Goal: Task Accomplishment & Management: Manage account settings

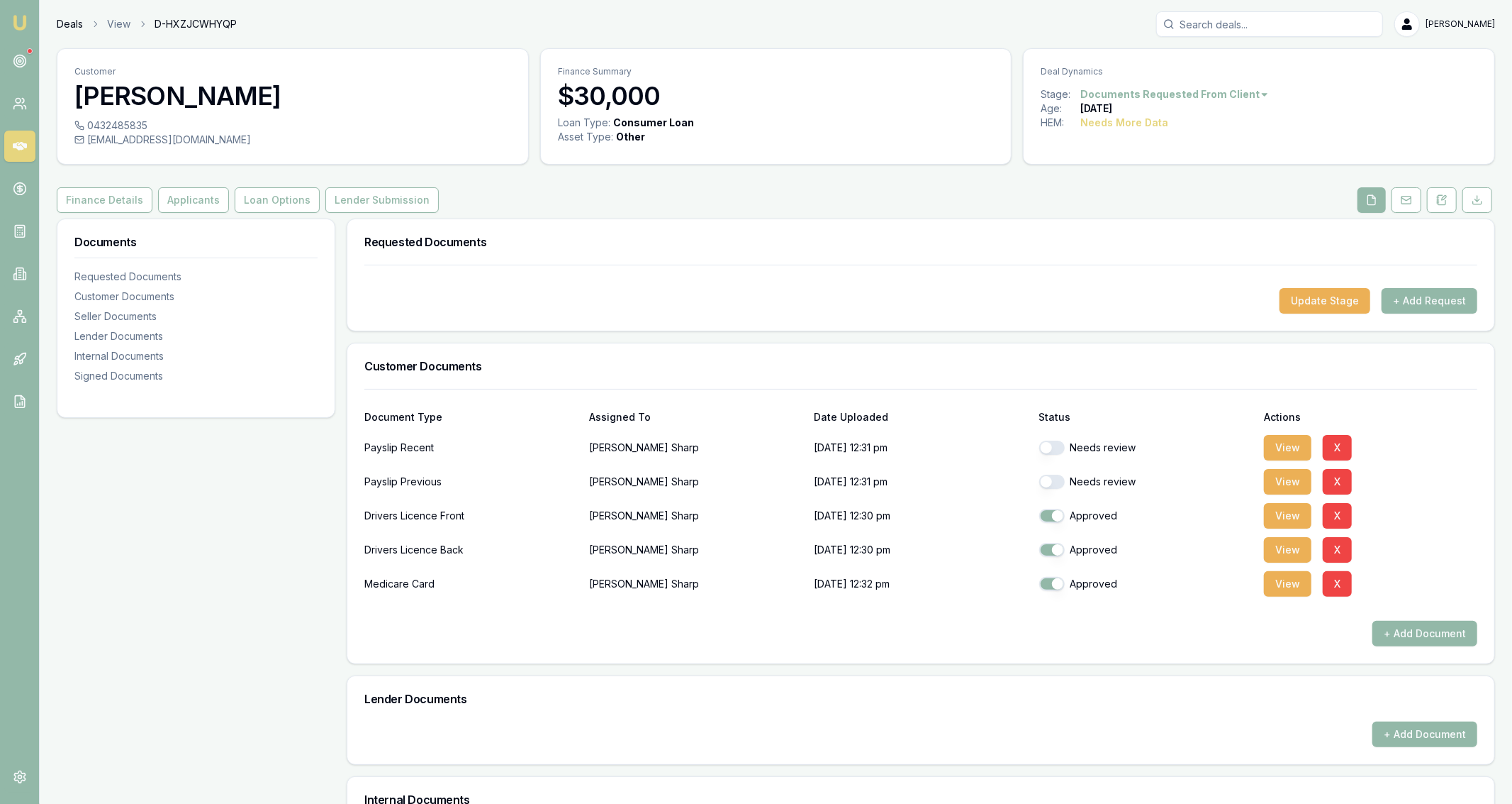
click at [66, 27] on link "Deals" at bounding box center [70, 23] width 27 height 14
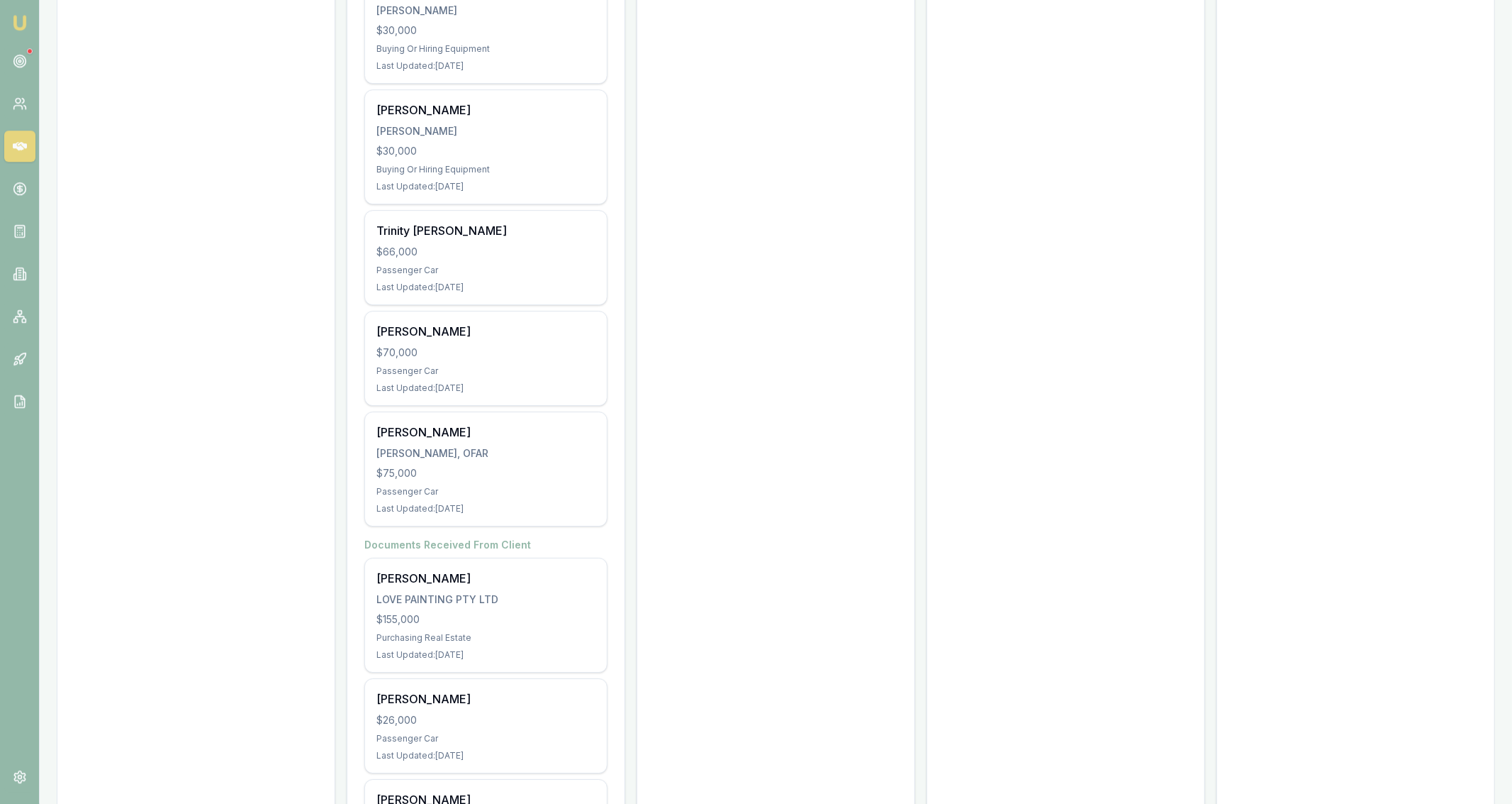
scroll to position [3805, 0]
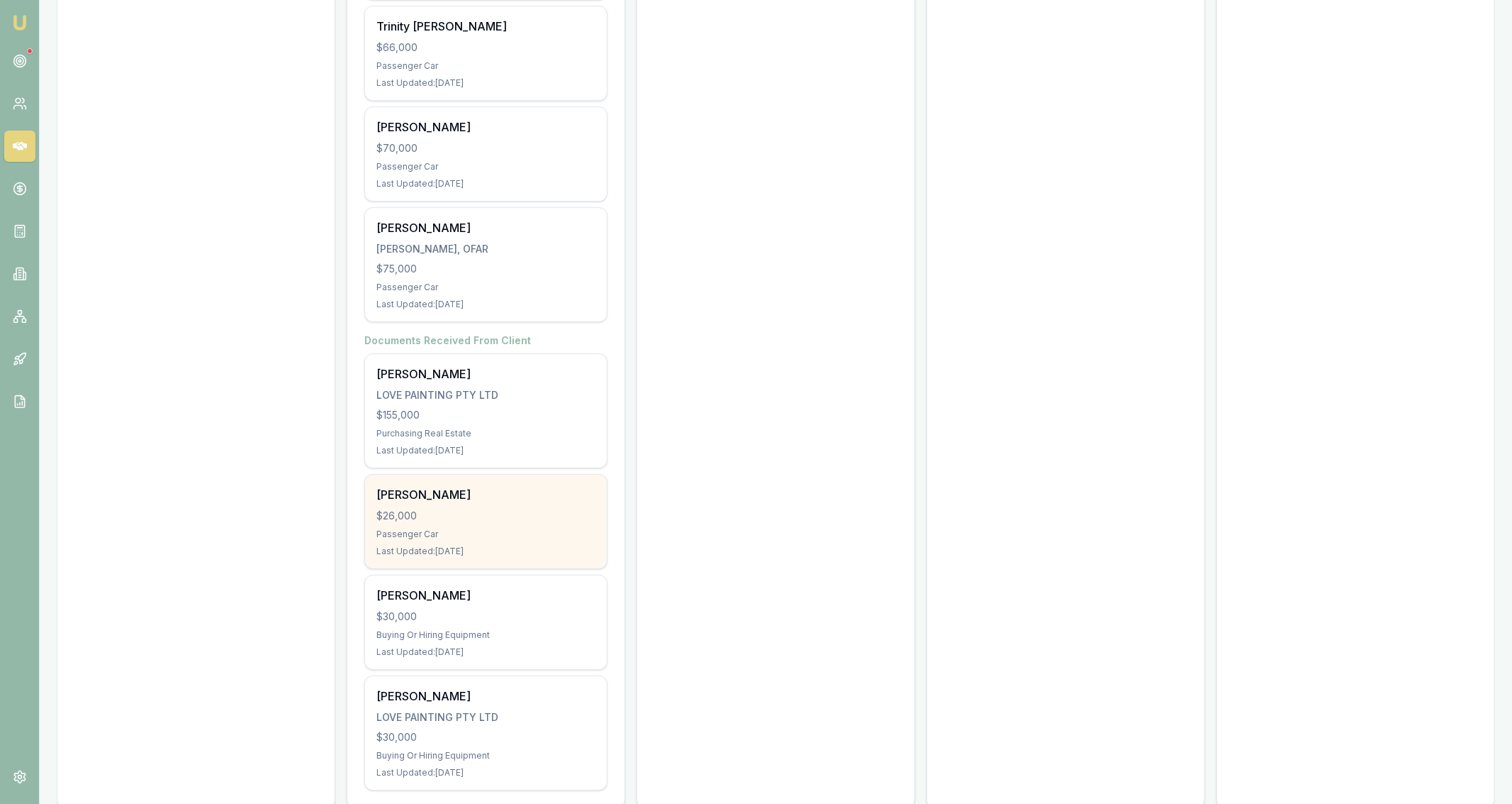
click at [573, 528] on div "Passenger Car" at bounding box center [486, 534] width 219 height 12
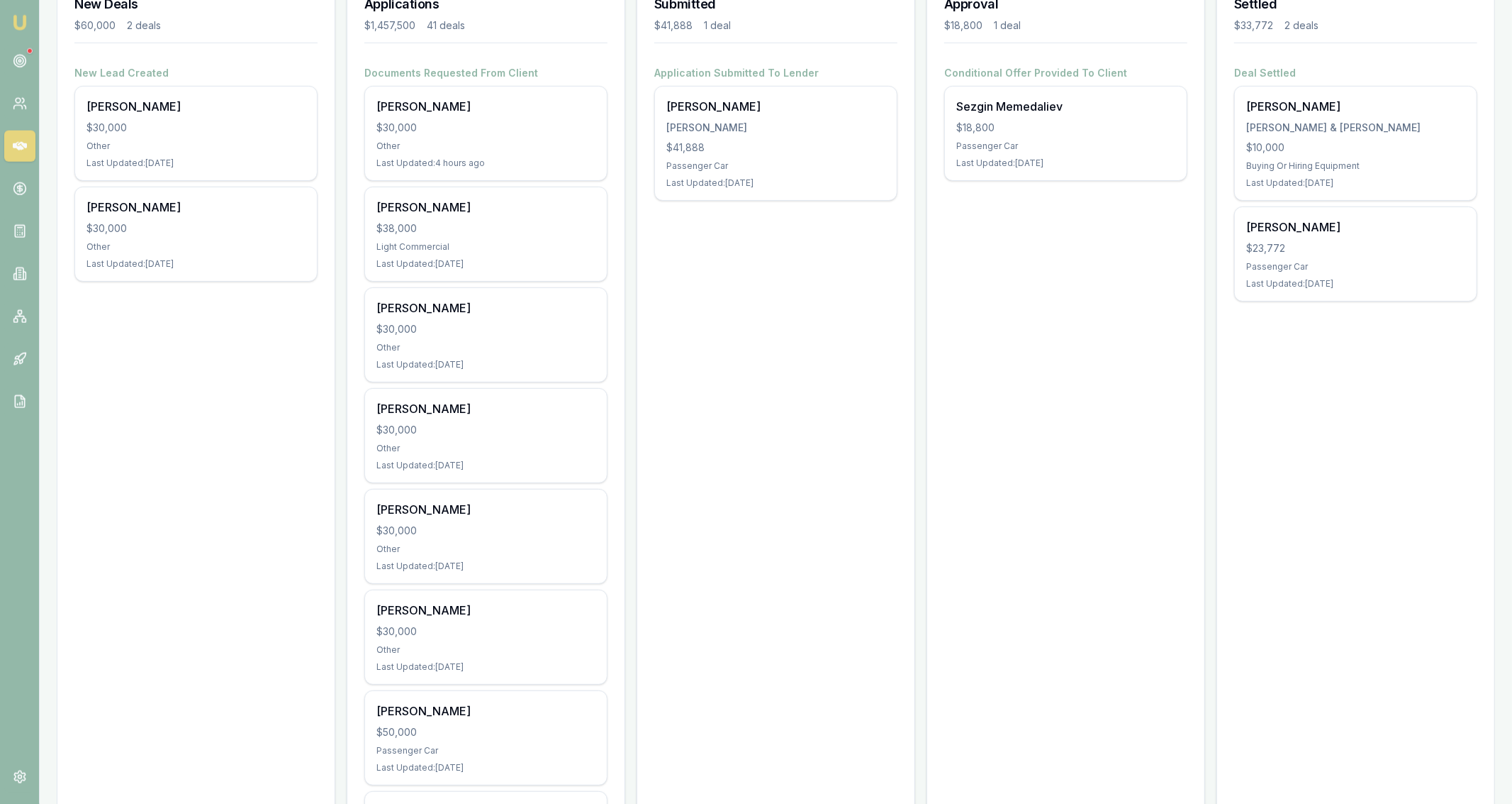
scroll to position [0, 0]
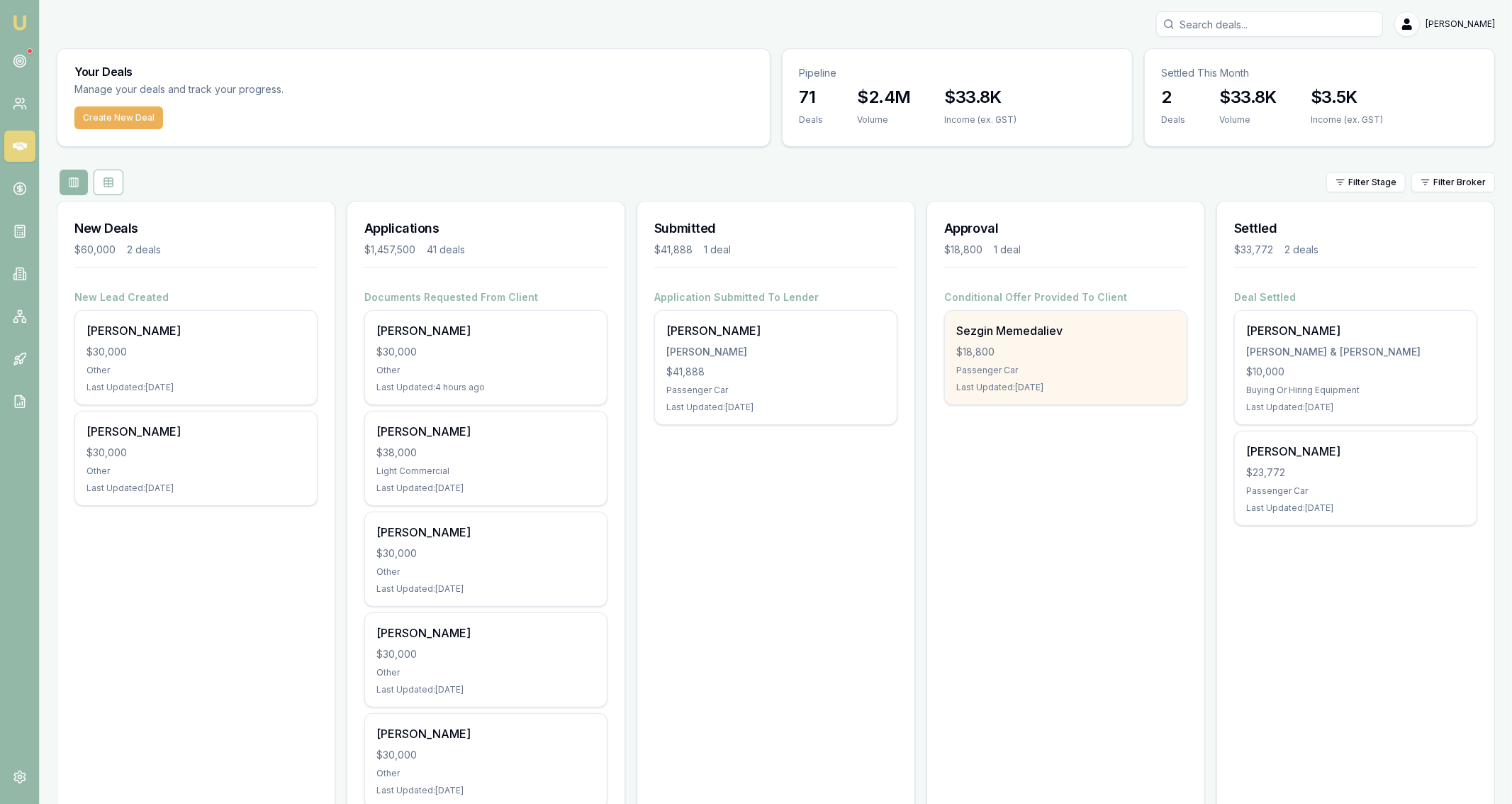
click at [1145, 379] on div "Sezgin Memedaliev $18,800 Passenger Car Last Updated: 3 days ago" at bounding box center [1065, 357] width 242 height 94
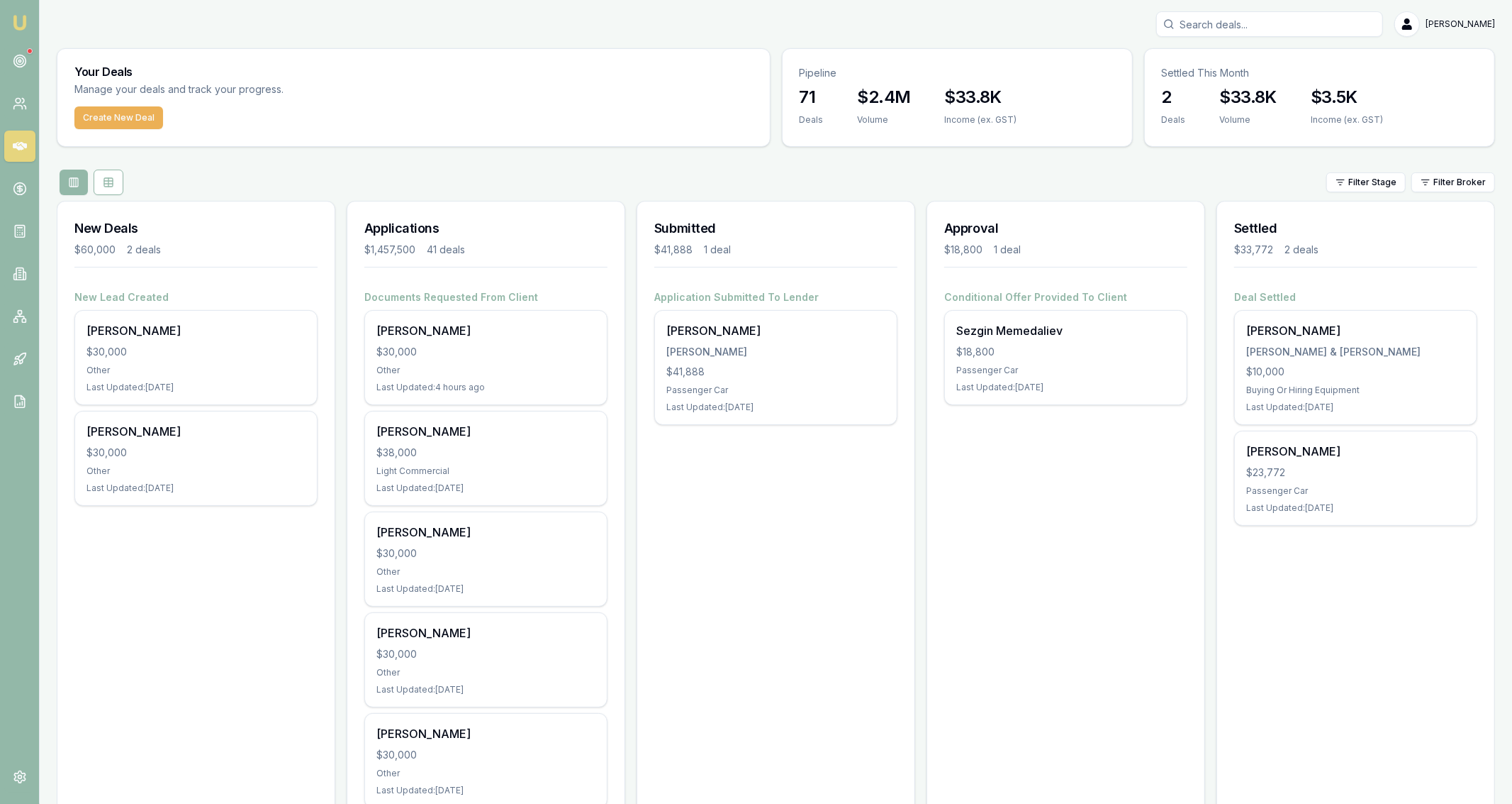
click at [23, 149] on icon at bounding box center [19, 145] width 14 height 14
click at [5, 59] on link at bounding box center [20, 61] width 32 height 32
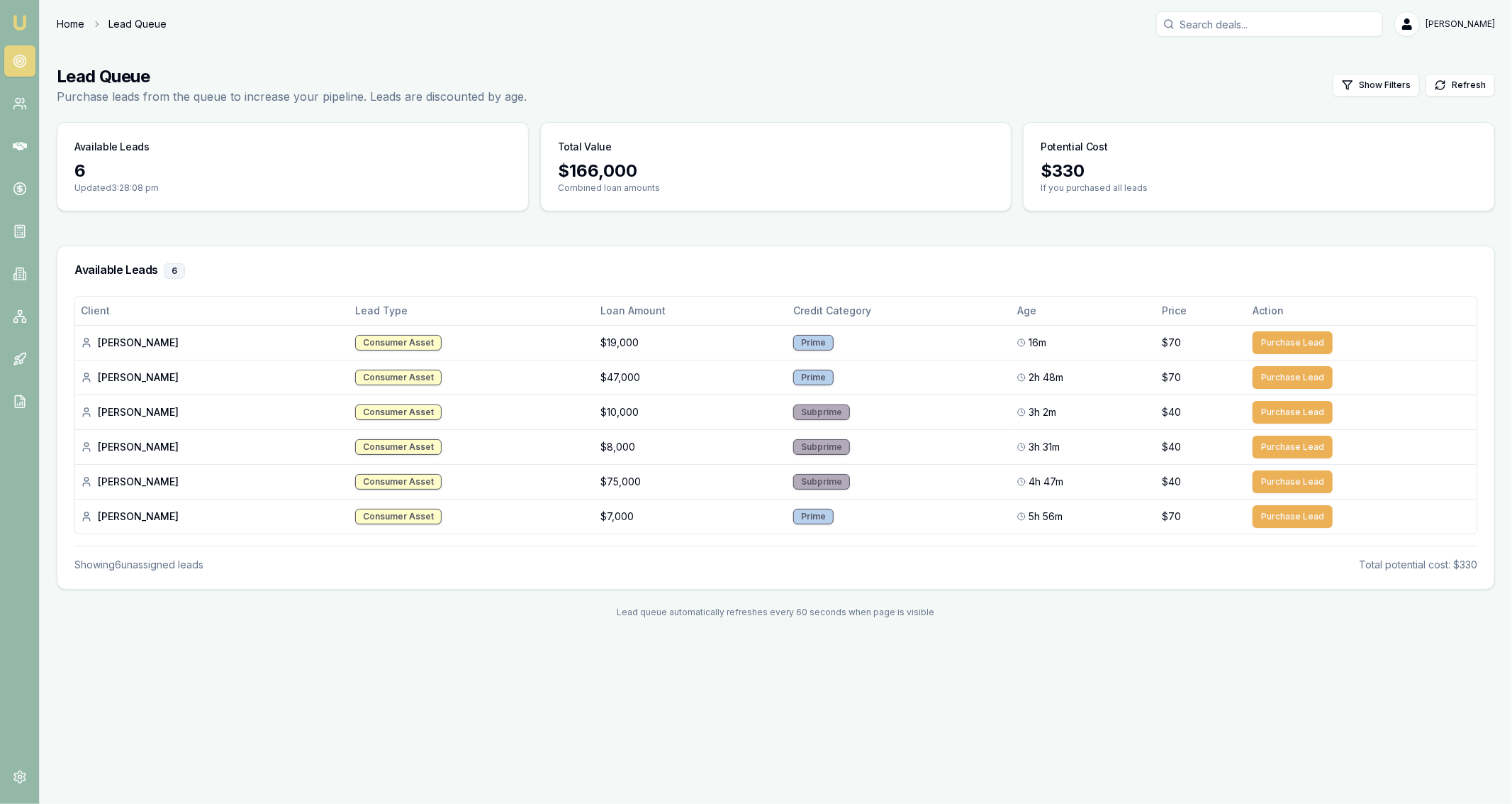
click at [66, 26] on link "Home" at bounding box center [70, 23] width 27 height 14
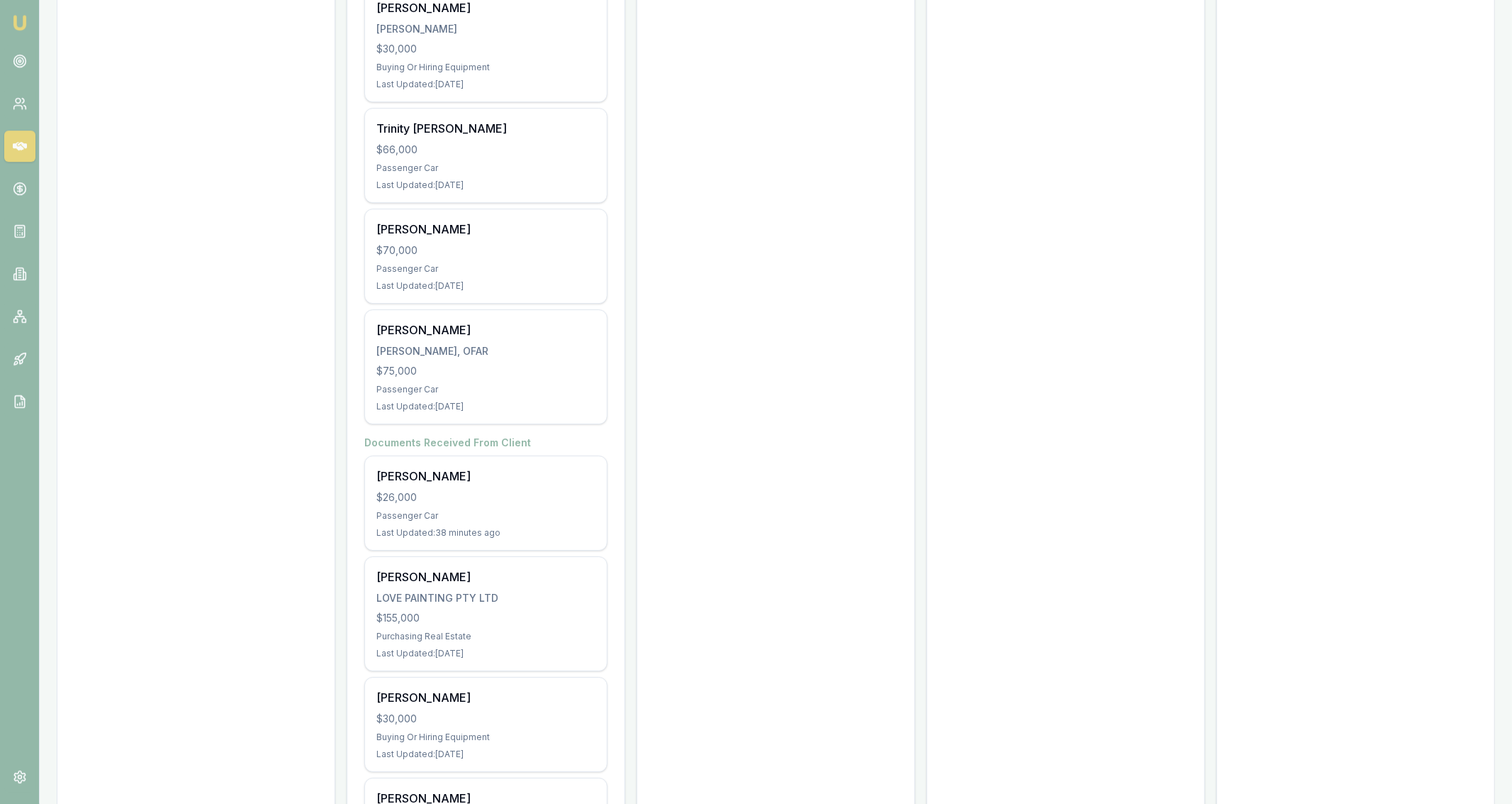
scroll to position [3805, 0]
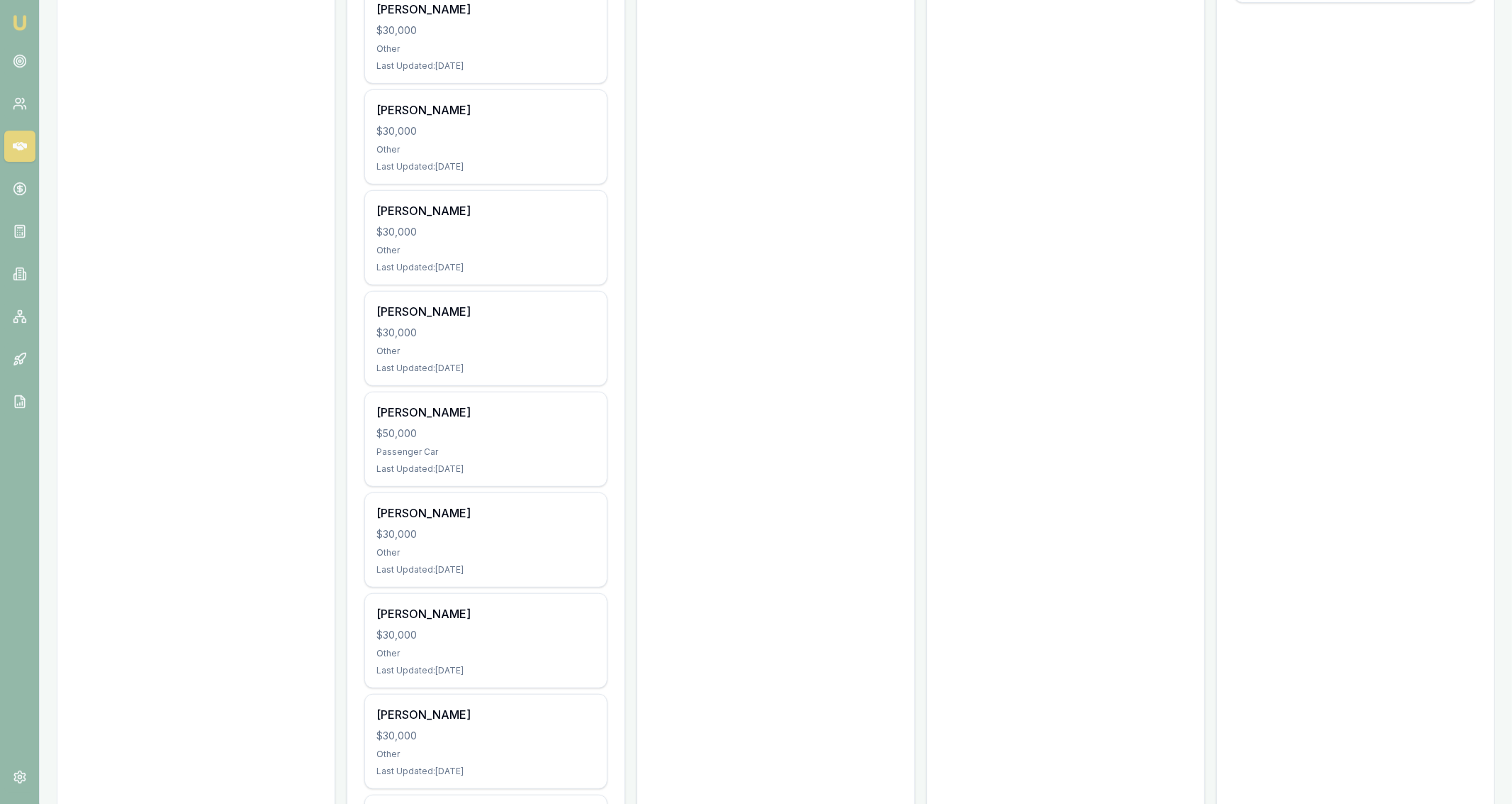
scroll to position [0, 0]
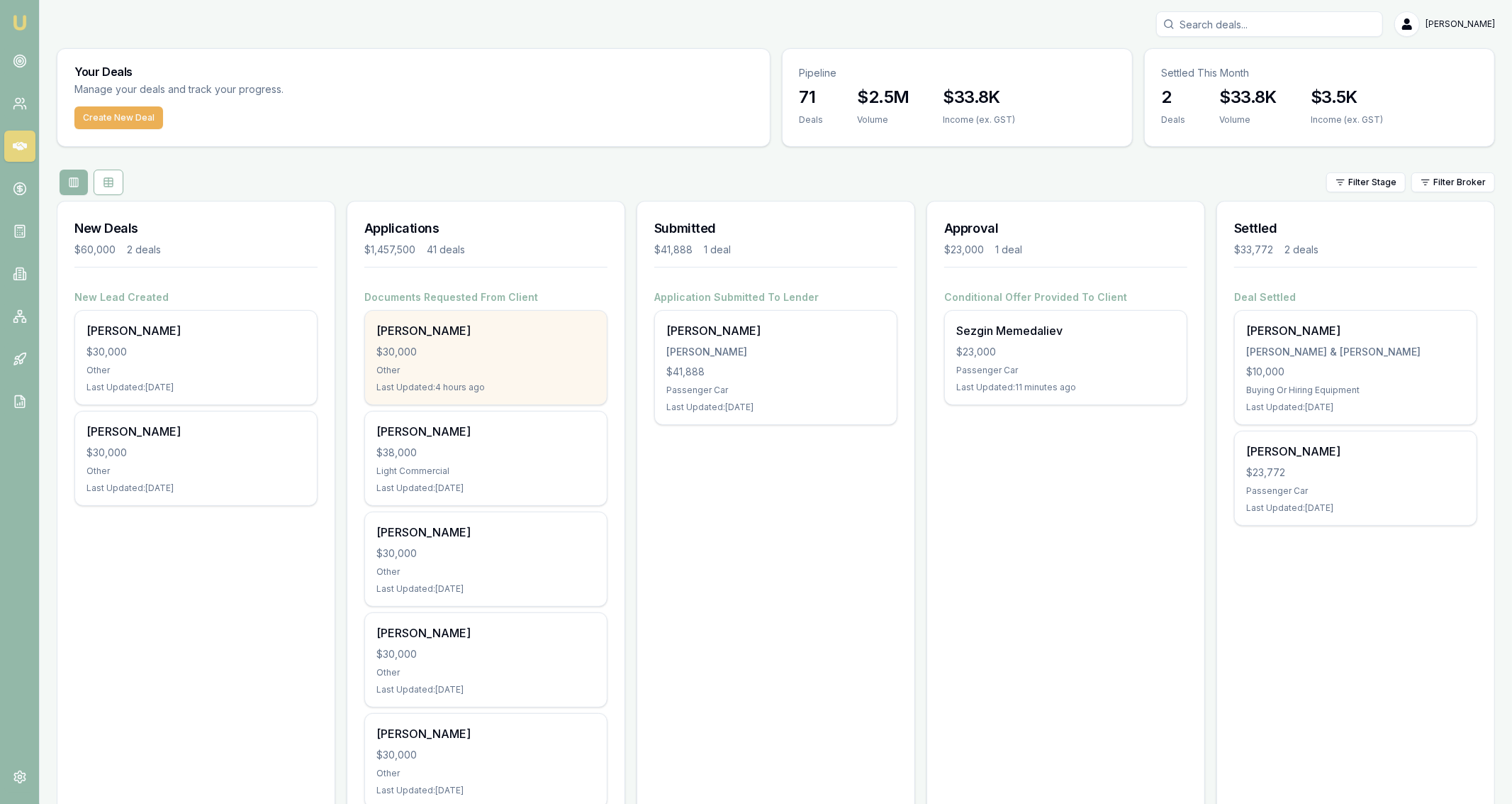
click at [568, 332] on div "[PERSON_NAME]" at bounding box center [486, 331] width 219 height 17
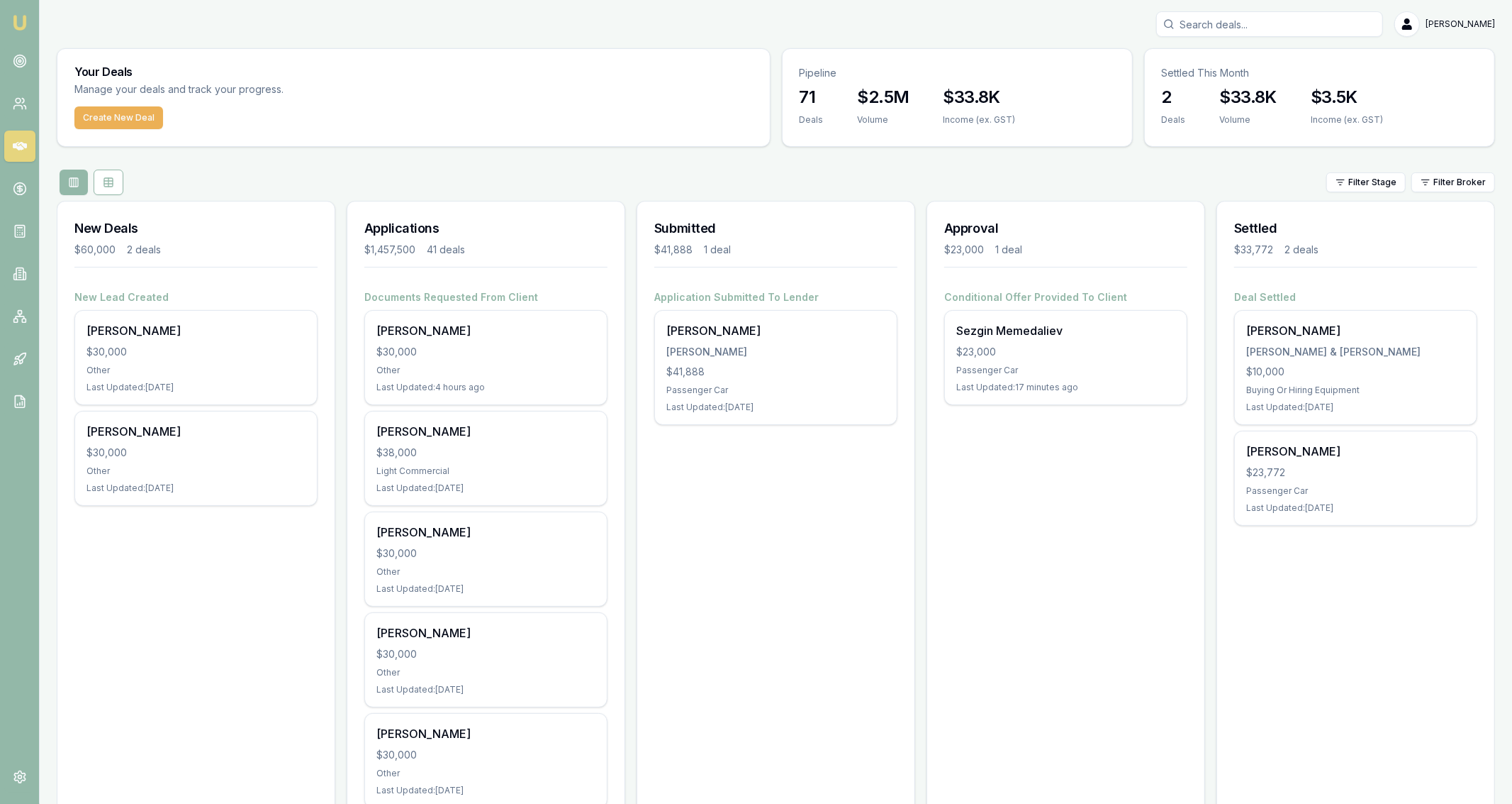
click at [596, 60] on div "Your Deals Manage your deals and track your progress." at bounding box center [413, 77] width 712 height 57
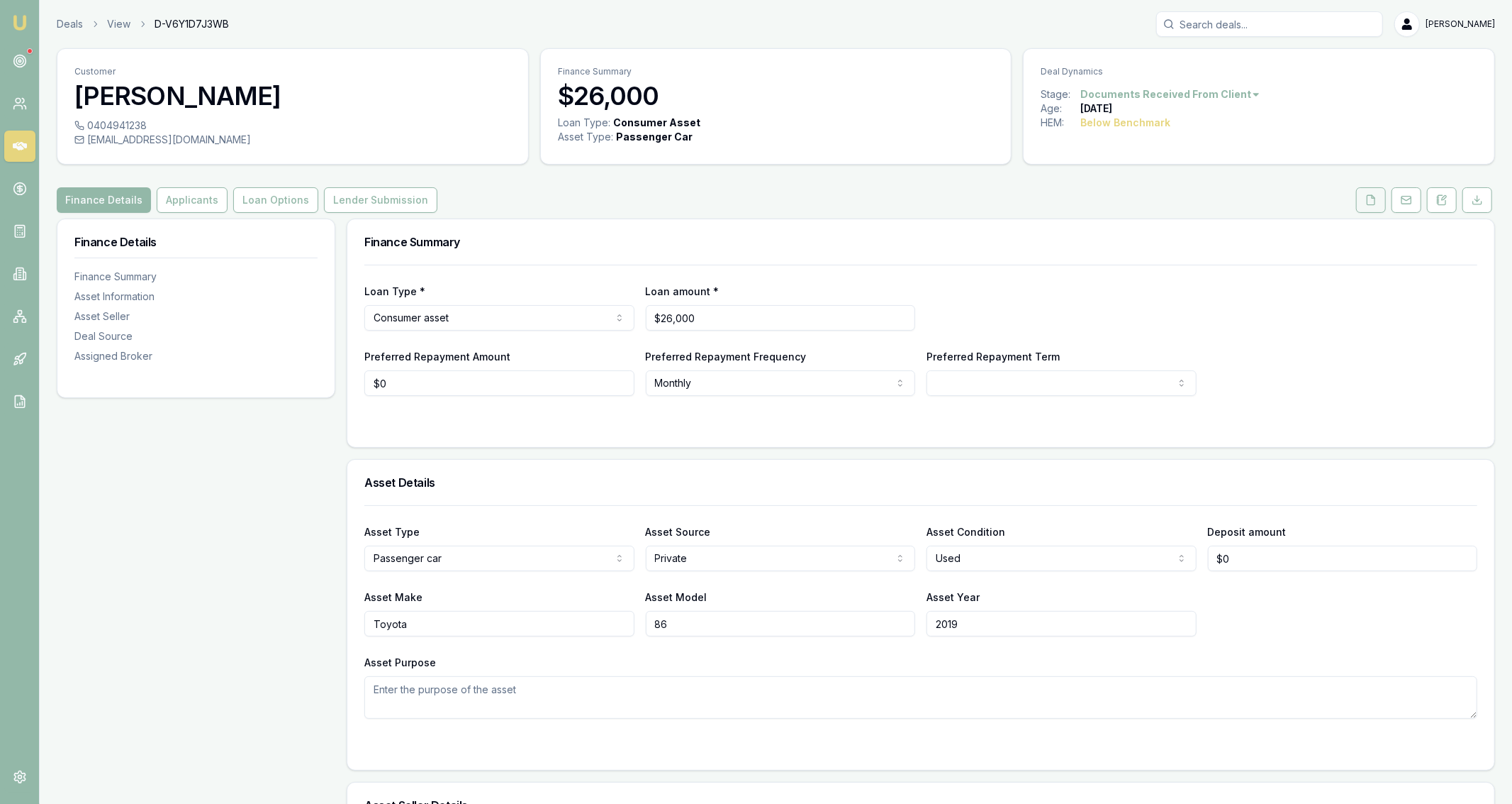
click at [1386, 208] on button at bounding box center [1372, 199] width 30 height 26
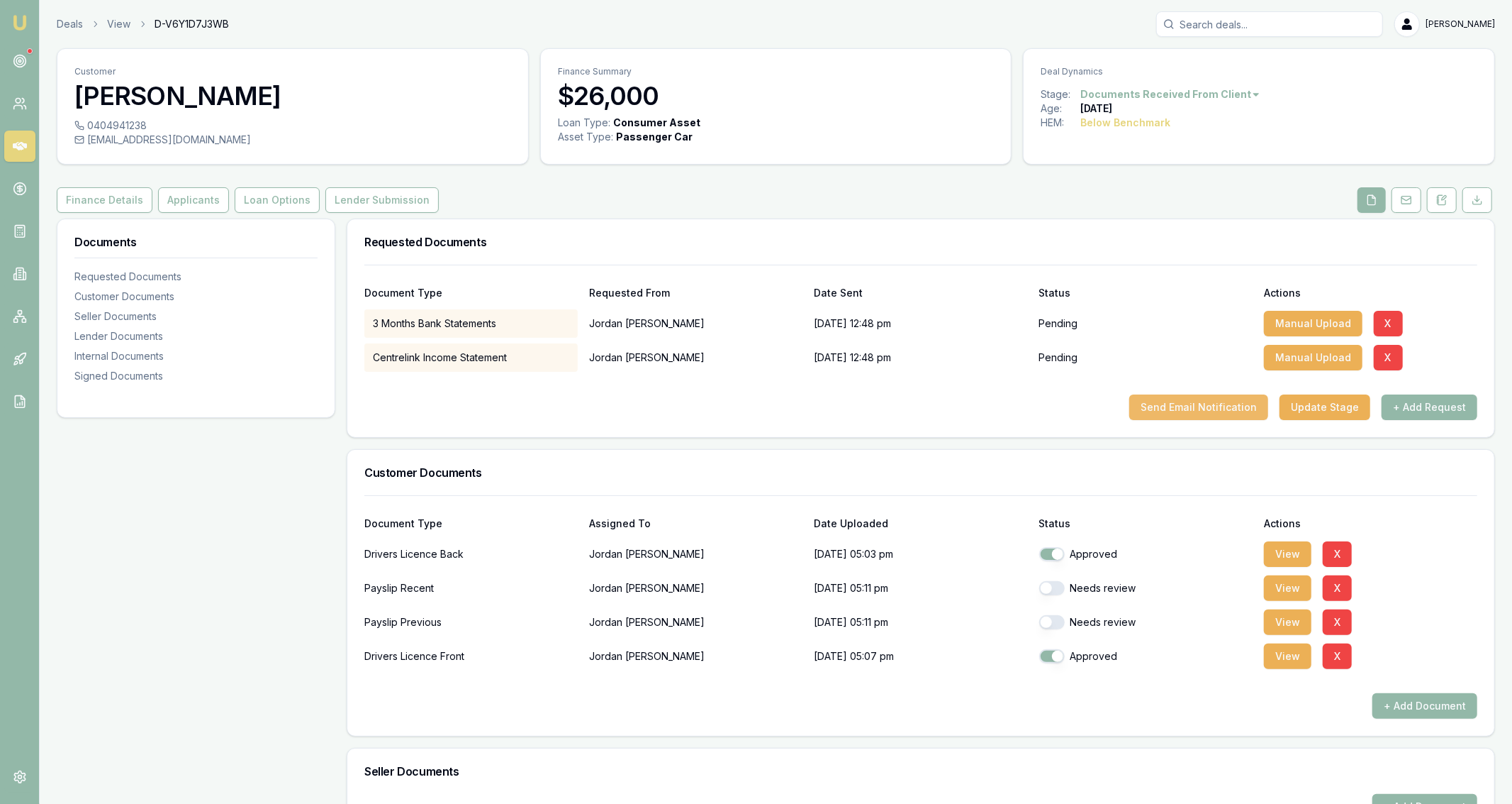
click at [1238, 415] on button "Send Email Notification" at bounding box center [1198, 407] width 139 height 26
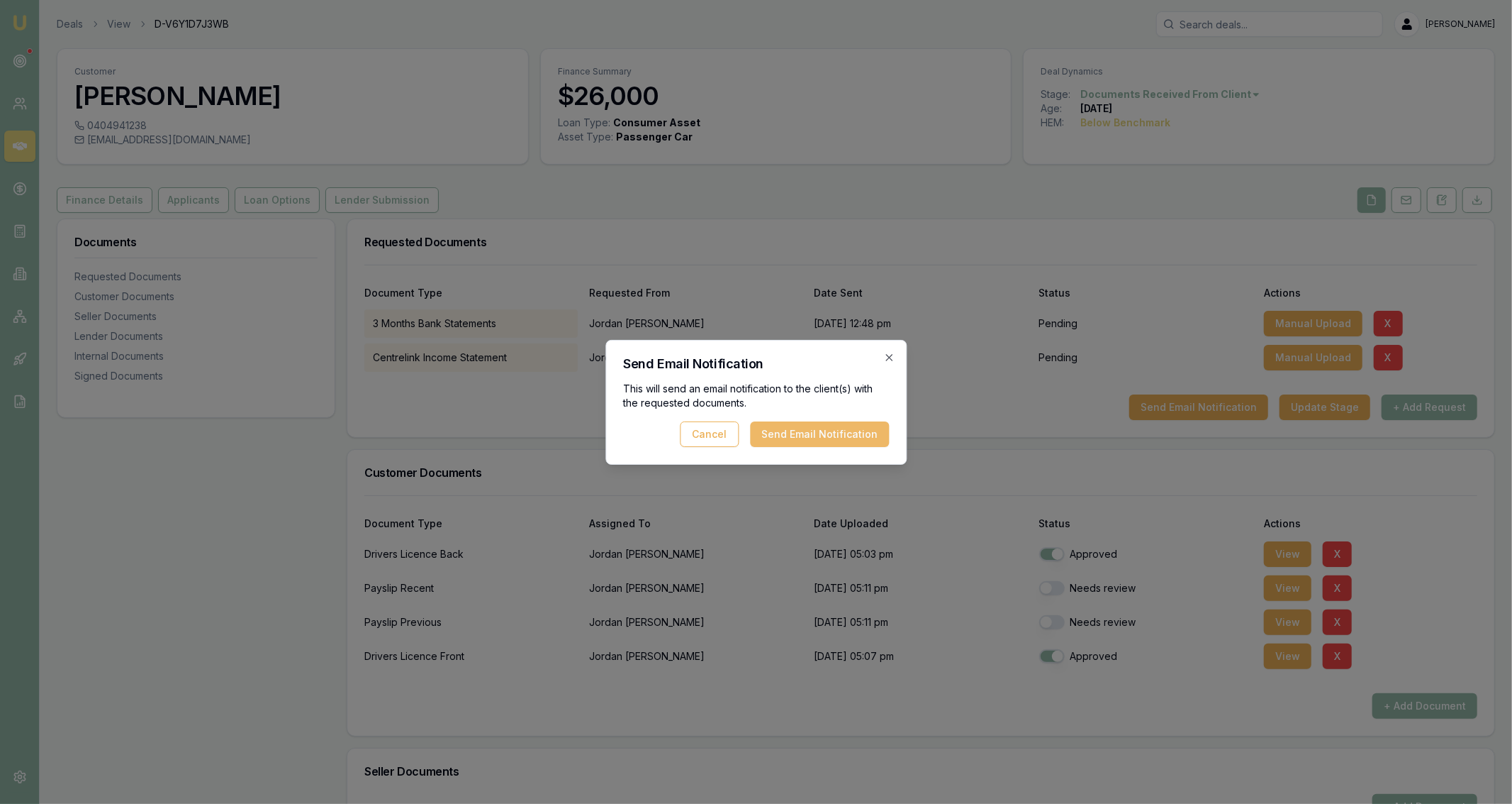
click at [863, 427] on button "Send Email Notification" at bounding box center [819, 434] width 139 height 26
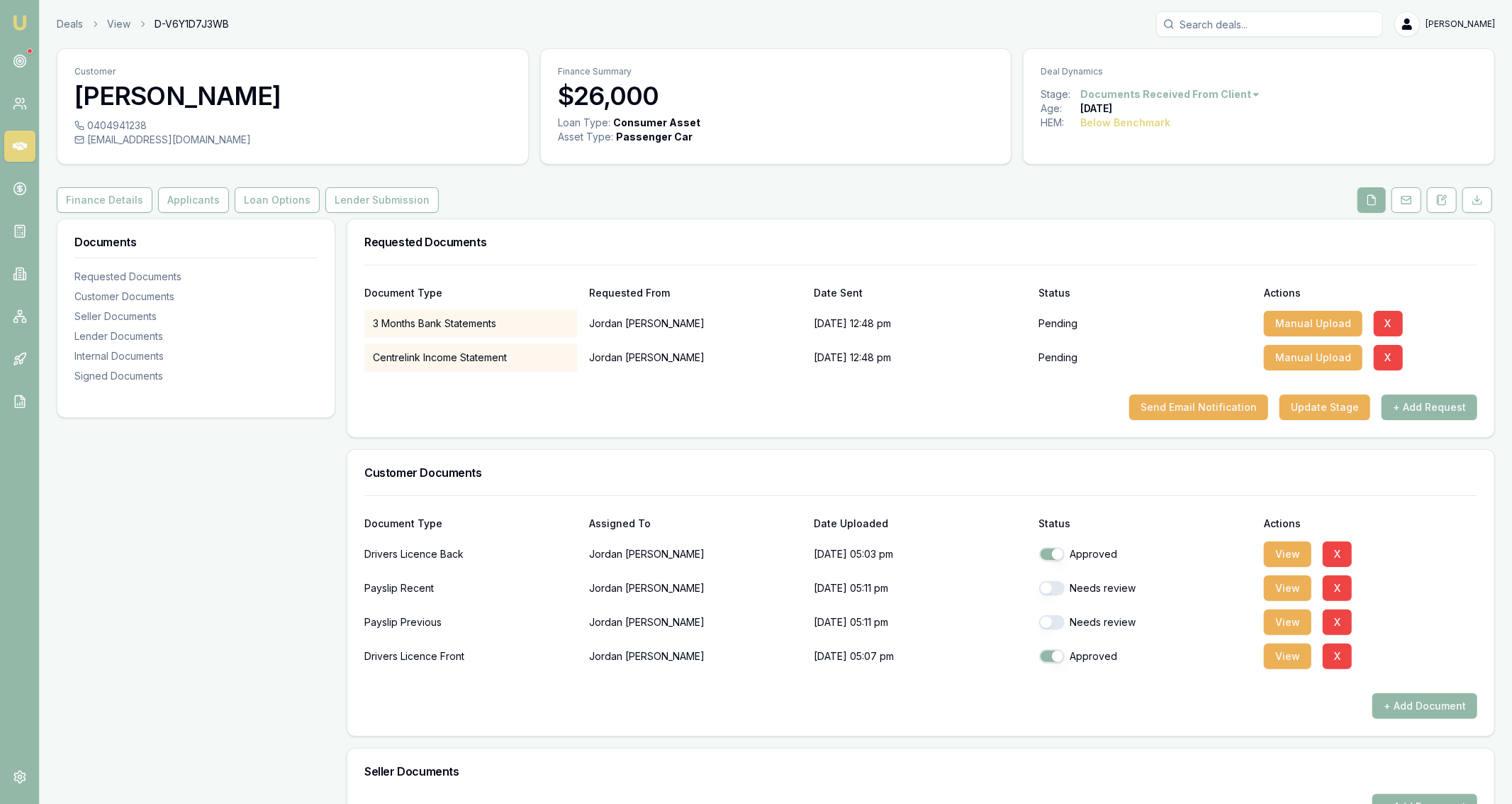
click at [886, 357] on div "20/08/2025, 12:48 pm" at bounding box center [920, 357] width 213 height 28
click at [1045, 584] on button "button" at bounding box center [1052, 587] width 26 height 14
checkbox input "true"
click at [1055, 619] on button "button" at bounding box center [1052, 621] width 26 height 14
checkbox input "true"
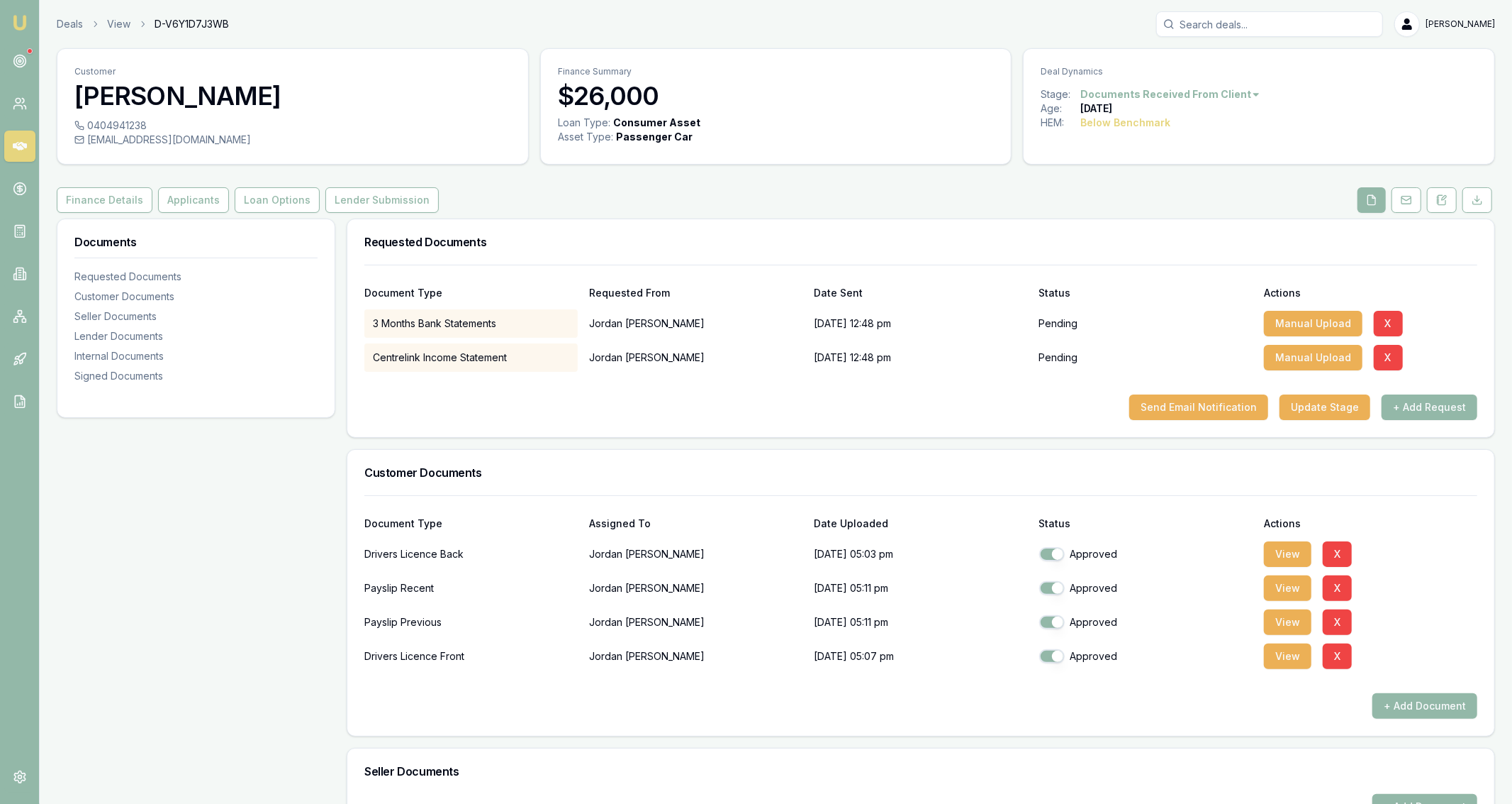
click at [202, 690] on div "Documents Requested Documents Customer Documents Seller Documents Lender Docume…" at bounding box center [196, 808] width 279 height 1180
click at [598, 178] on div "Customer Jordan Campbell 0404941238 jnewton272788@gmail.com Finance Summary $26…" at bounding box center [776, 723] width 1439 height 1351
click at [1082, 726] on div "Document Type Assigned To Date Uploaded Status Actions Drivers Licence Back Jor…" at bounding box center [921, 615] width 1147 height 240
click at [198, 562] on div "Documents Requested Documents Customer Documents Seller Documents Lender Docume…" at bounding box center [196, 808] width 279 height 1180
click at [250, 575] on div "Documents Requested Documents Customer Documents Seller Documents Lender Docume…" at bounding box center [196, 808] width 279 height 1180
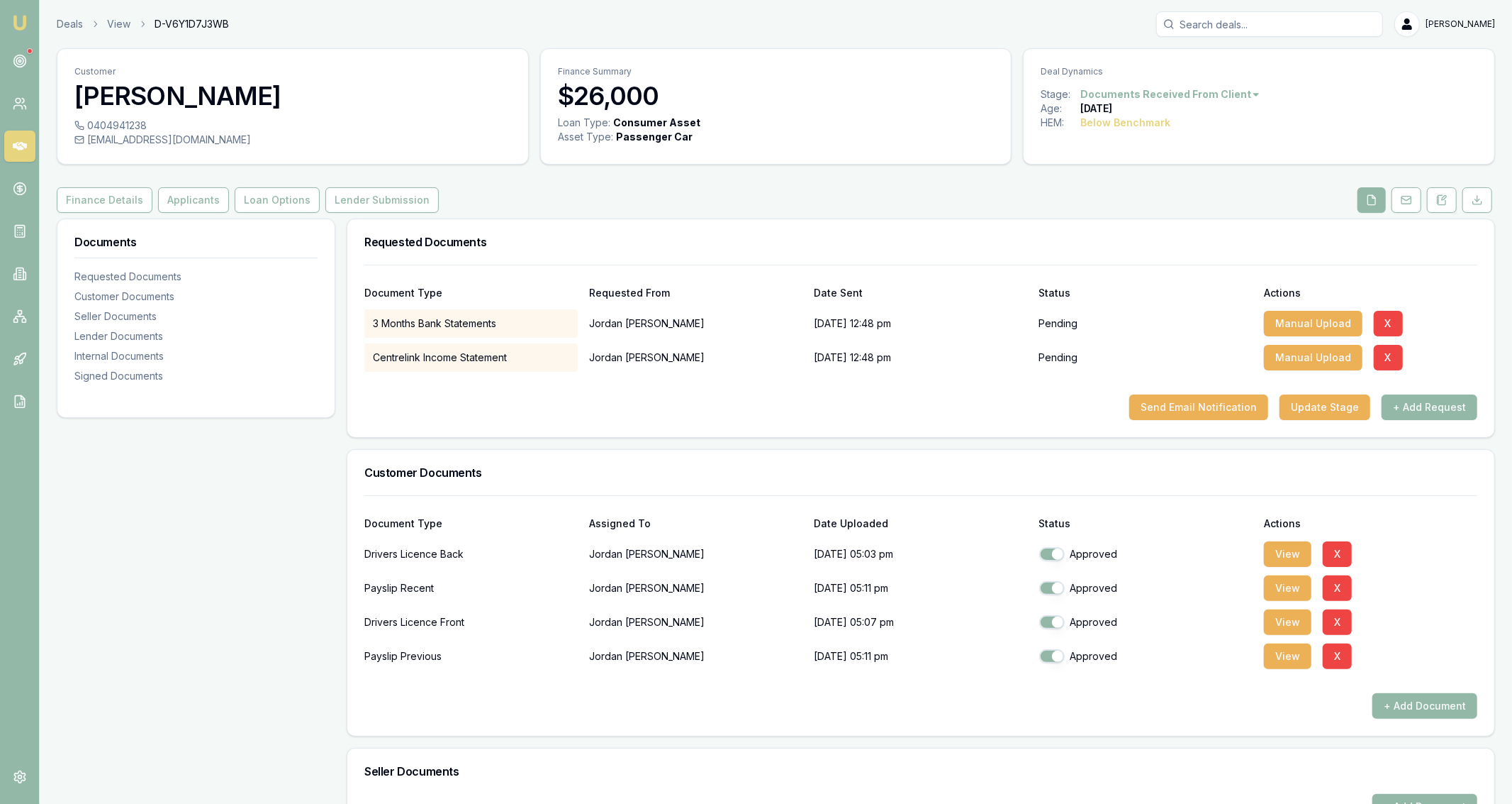
click at [746, 204] on div "Finance Details Applicants Loan Options Lender Submission" at bounding box center [776, 199] width 1439 height 26
click at [815, 231] on div "Requested Documents" at bounding box center [921, 242] width 1147 height 46
click at [63, 22] on link "Deals" at bounding box center [70, 23] width 27 height 14
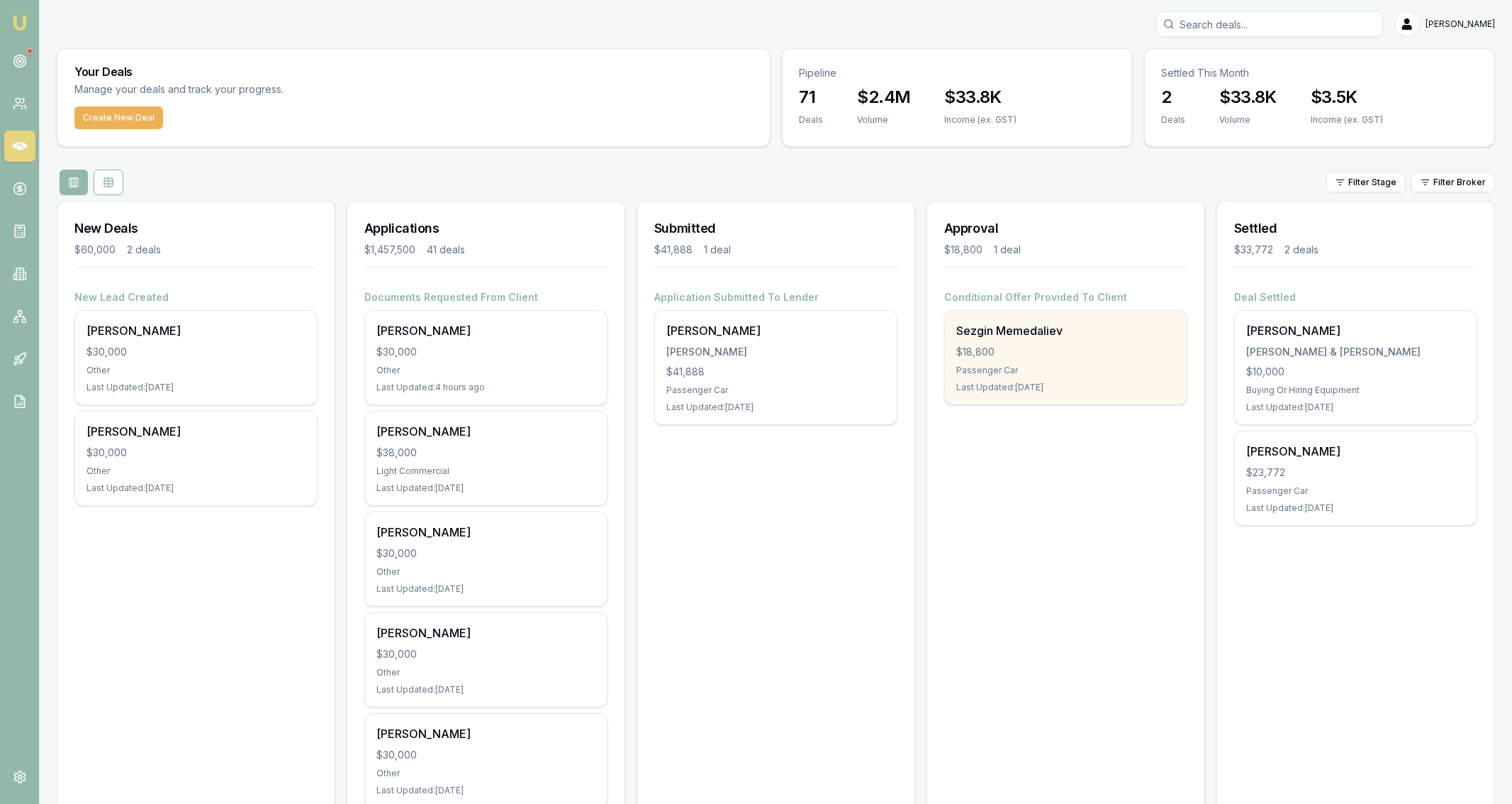
click at [1104, 341] on div "Sezgin Memedaliev $18,800 Passenger Car Last Updated: 4 days ago" at bounding box center [1065, 357] width 242 height 94
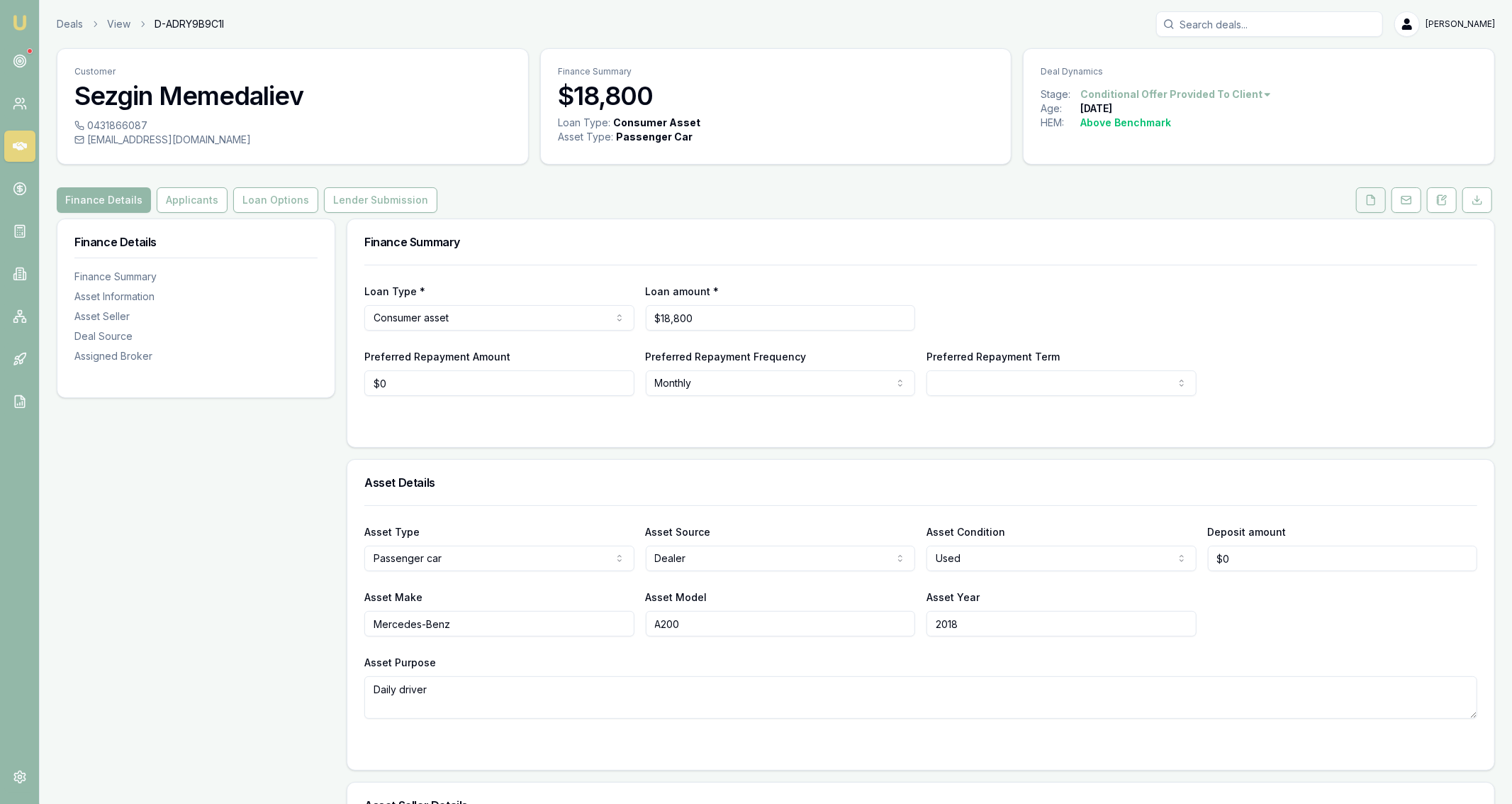
click at [1377, 211] on button at bounding box center [1372, 199] width 30 height 26
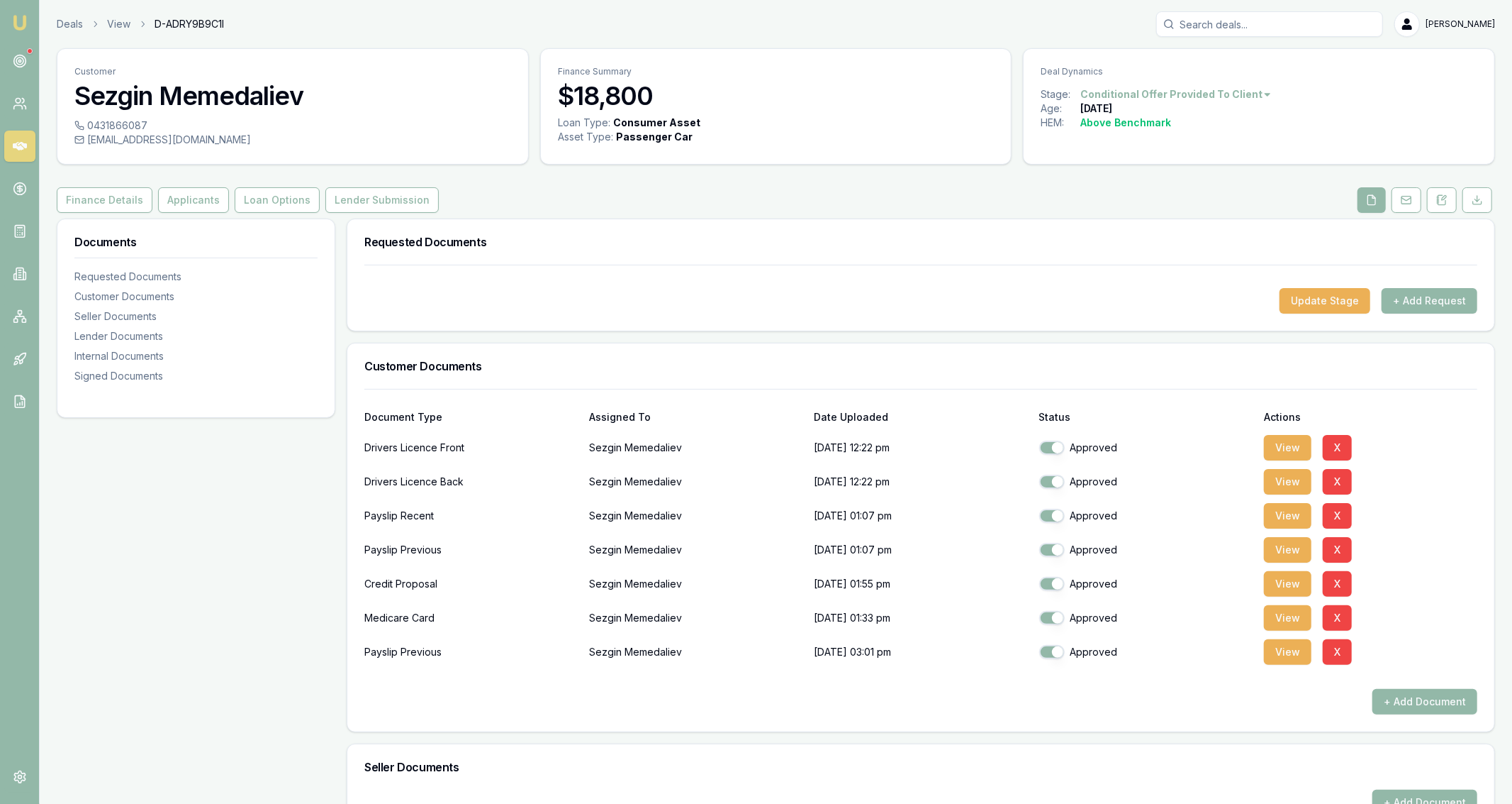
click at [1277, 247] on h3 "Requested Documents" at bounding box center [921, 242] width 1113 height 12
click at [1193, 183] on div "Customer Sezgin Memedaliev 0431866087 sezginmemedaliev@gmail.com Finance Summar…" at bounding box center [776, 738] width 1439 height 1380
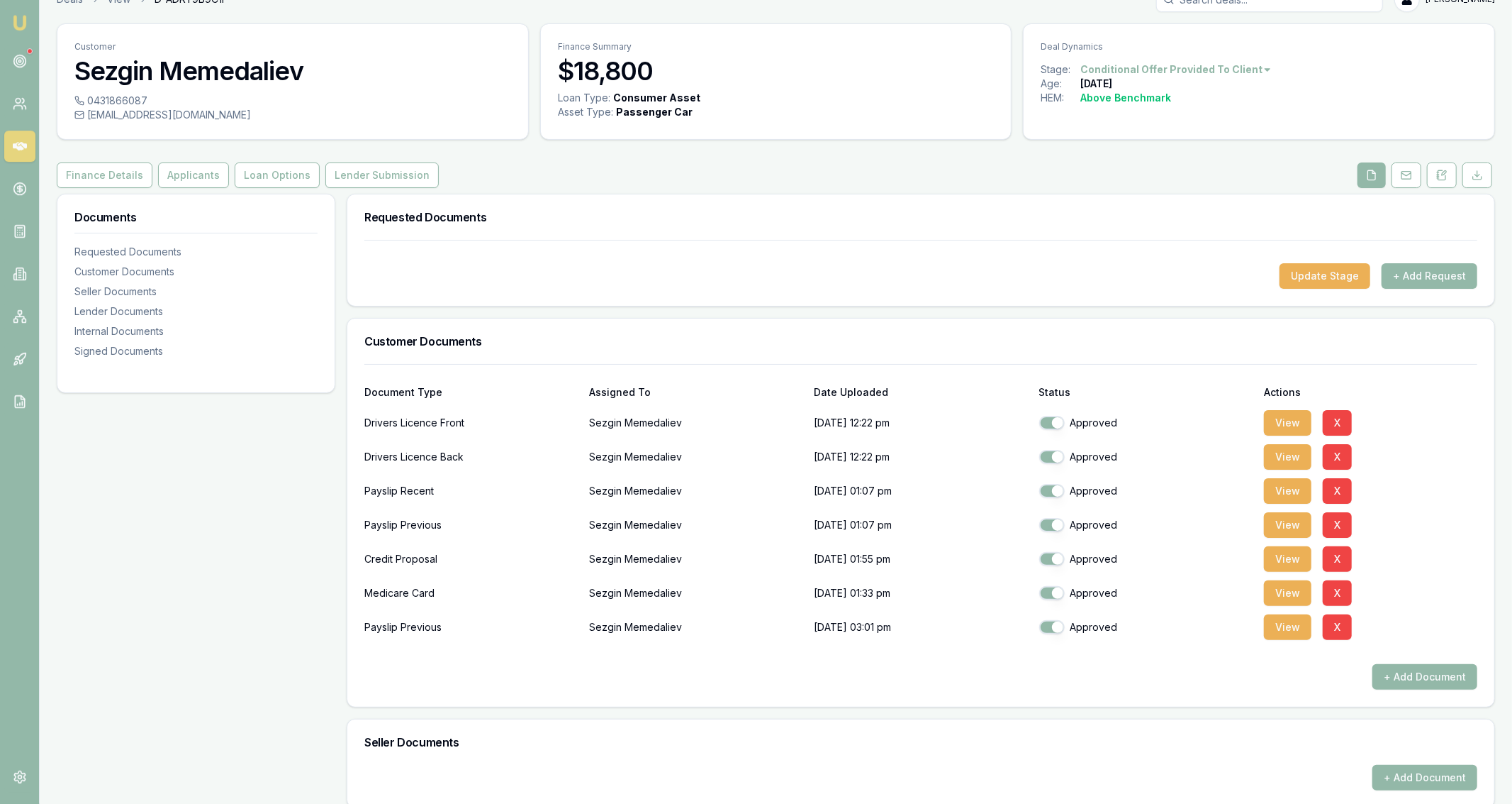
scroll to position [26, 0]
click at [1287, 420] on button "View" at bounding box center [1288, 422] width 47 height 26
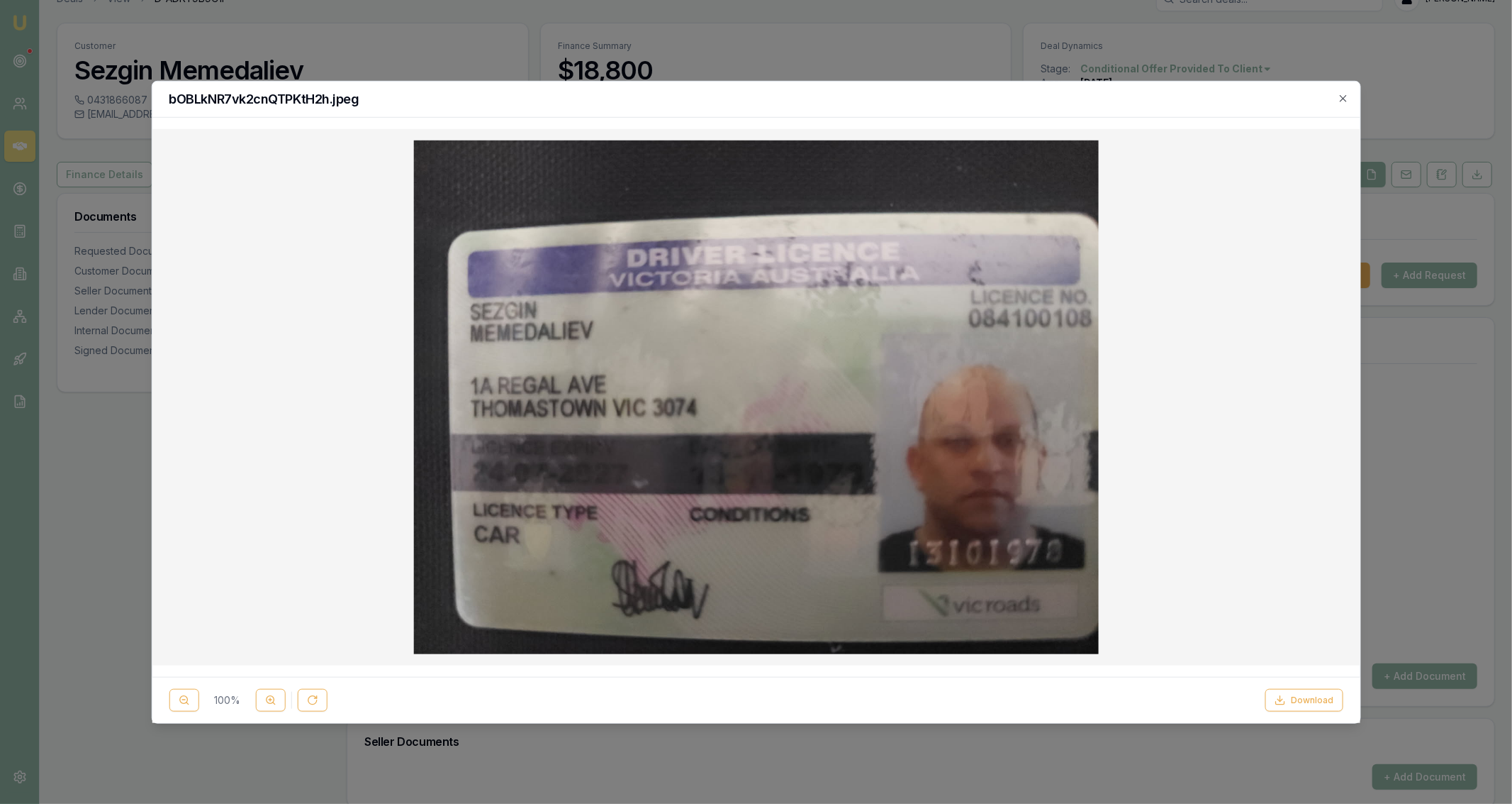
click at [949, 72] on div at bounding box center [756, 402] width 1512 height 804
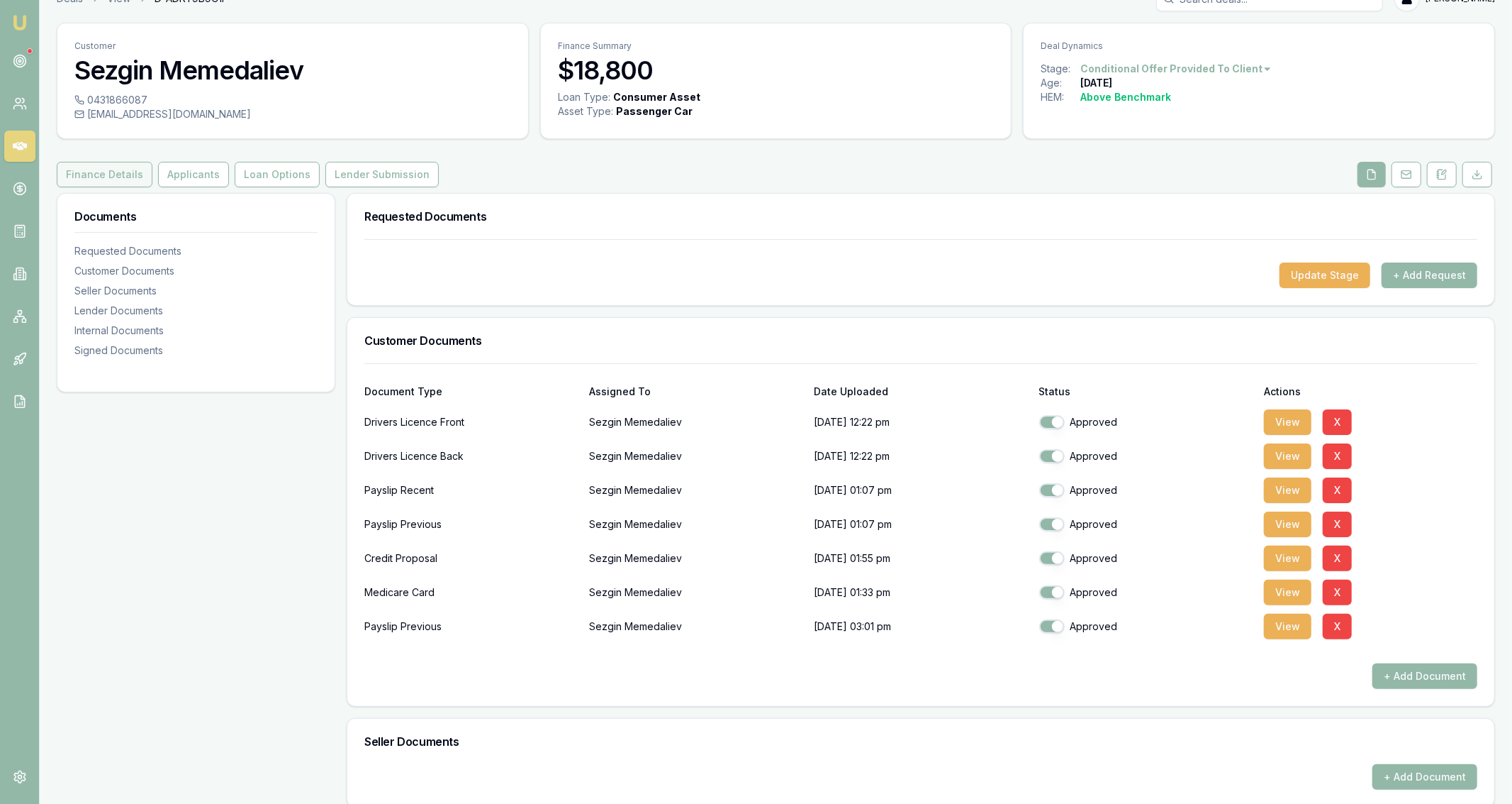
click at [130, 174] on button "Finance Details" at bounding box center [104, 174] width 95 height 26
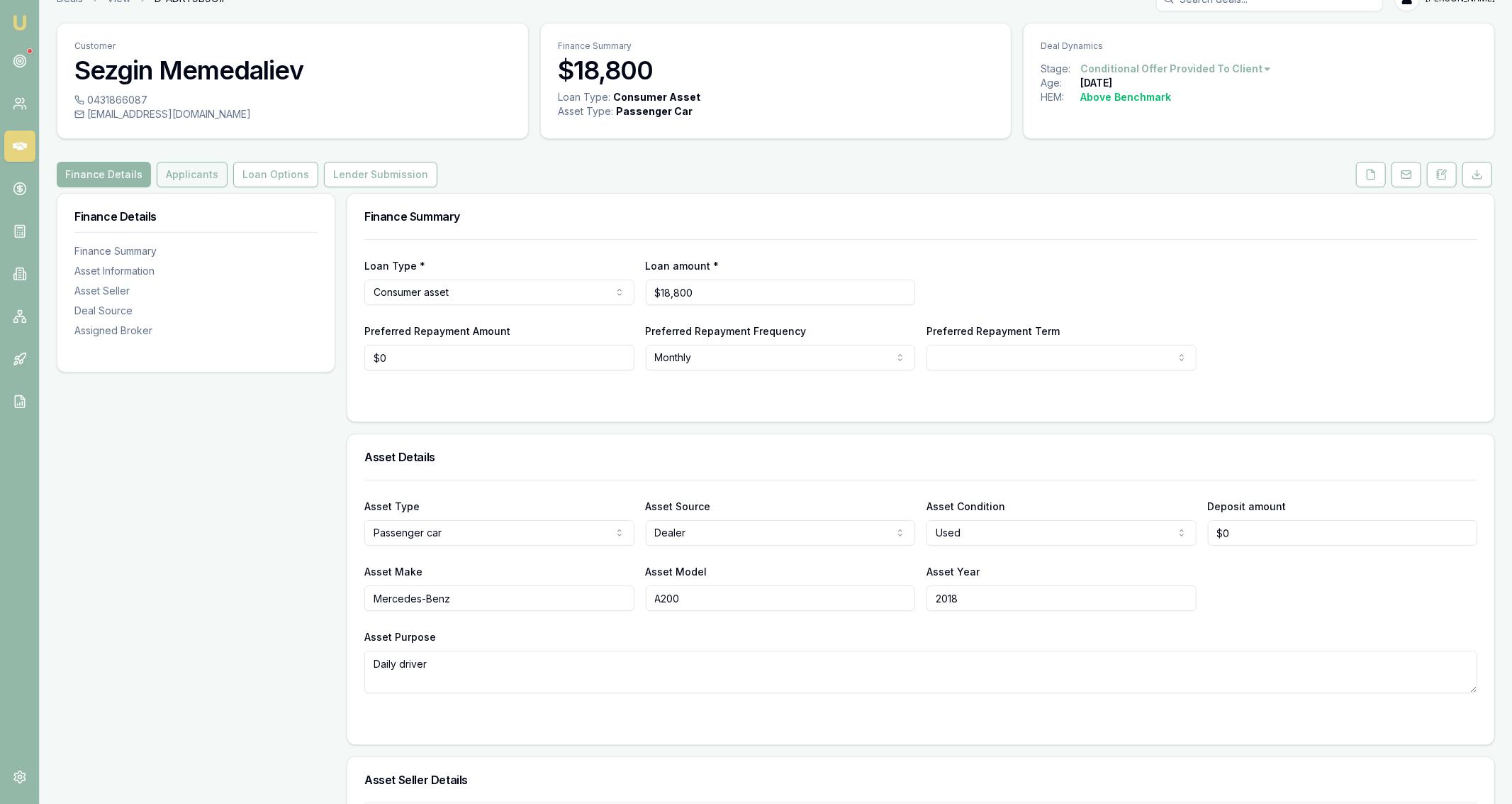
click at [173, 176] on button "Applicants" at bounding box center [192, 174] width 71 height 26
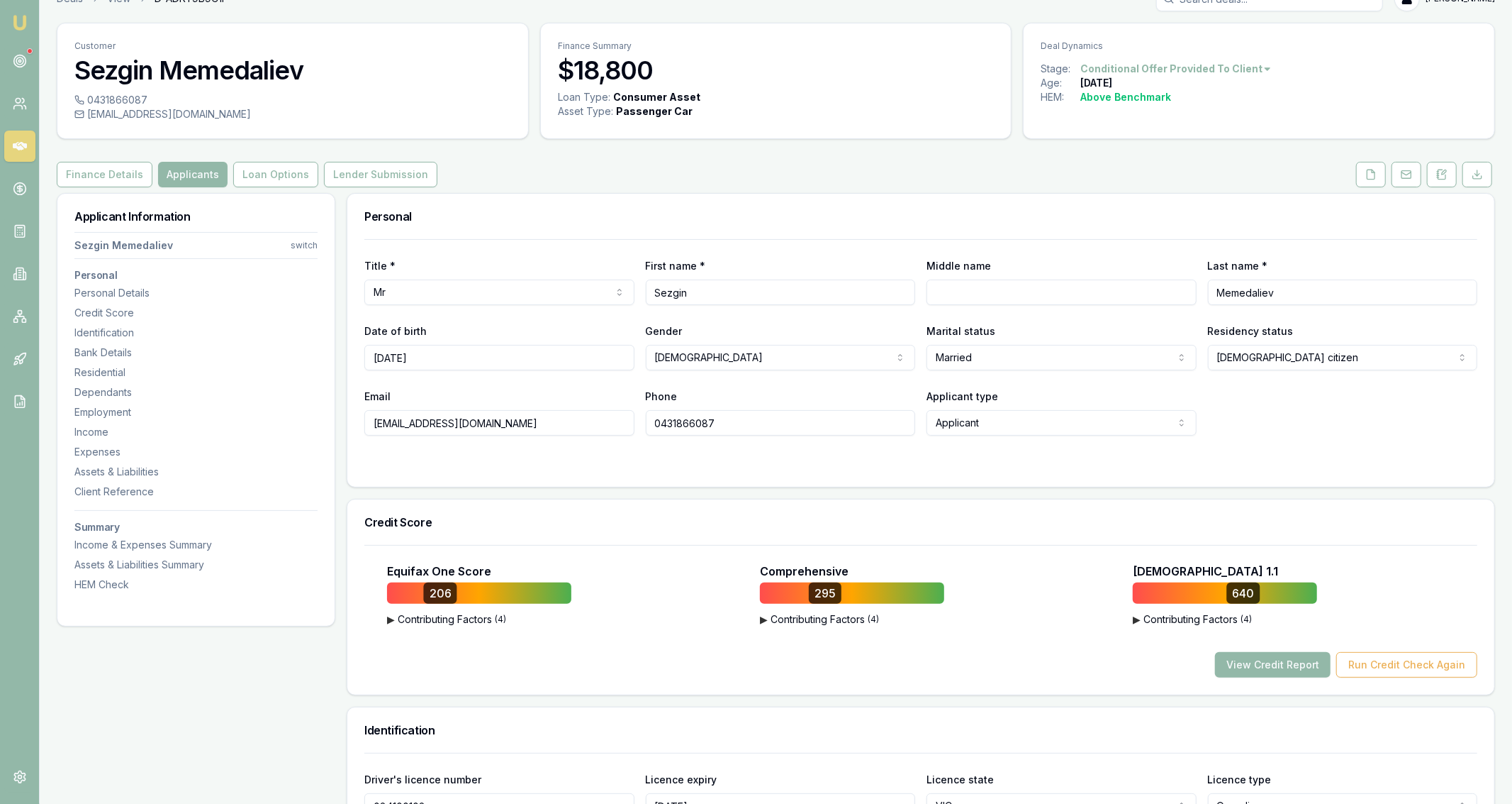
click at [490, 372] on div "Title * Mr Mr Mrs Miss Ms Dr Prof First name * Sezgin Middle name Last name * M…" at bounding box center [921, 337] width 1113 height 197
click at [478, 348] on input "13/10/1973" at bounding box center [499, 357] width 270 height 26
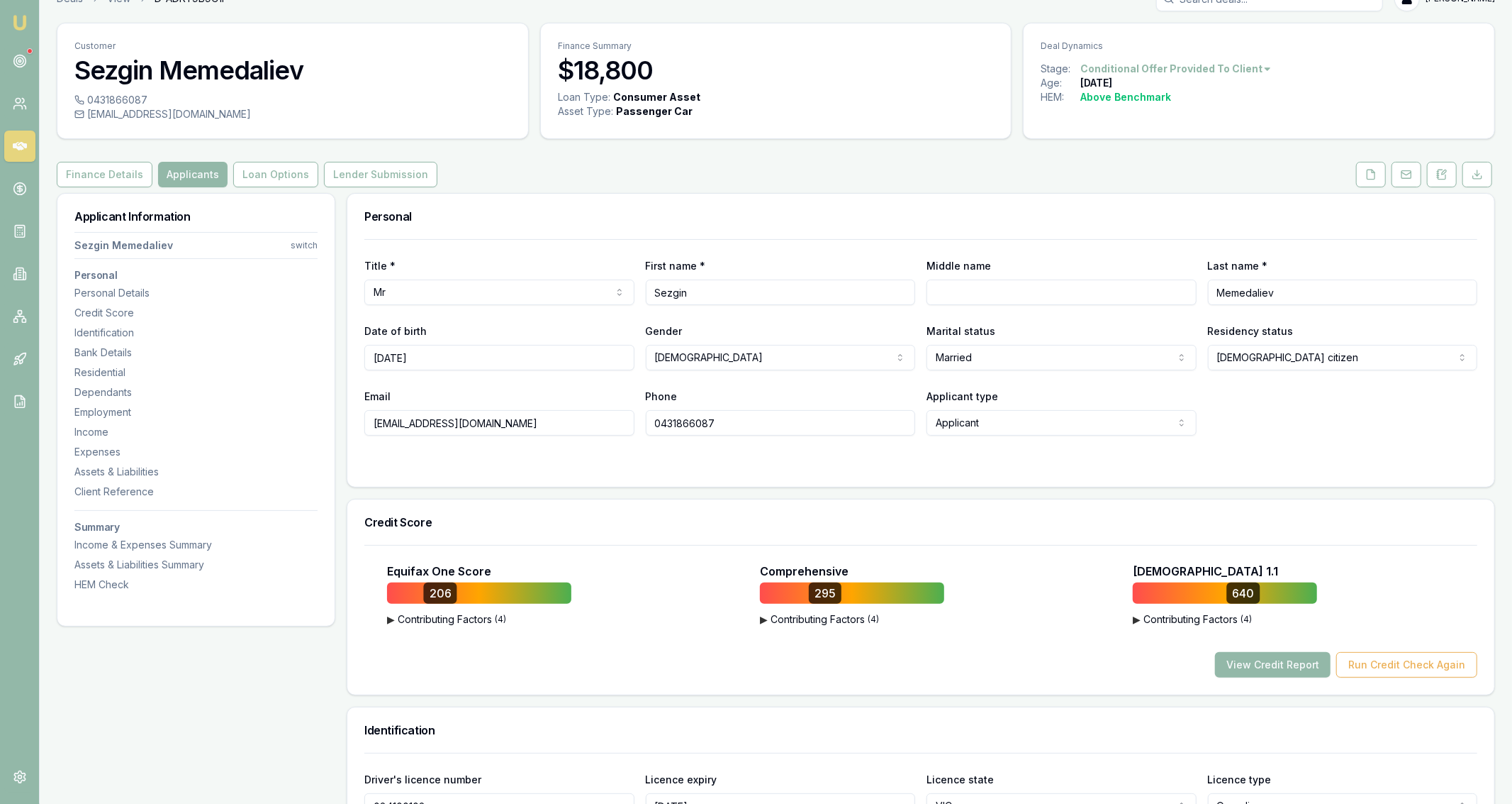
click at [478, 348] on input "13/10/1973" at bounding box center [499, 357] width 270 height 26
click at [173, 111] on div "sezginmemedaliev@gmail.com" at bounding box center [293, 114] width 437 height 14
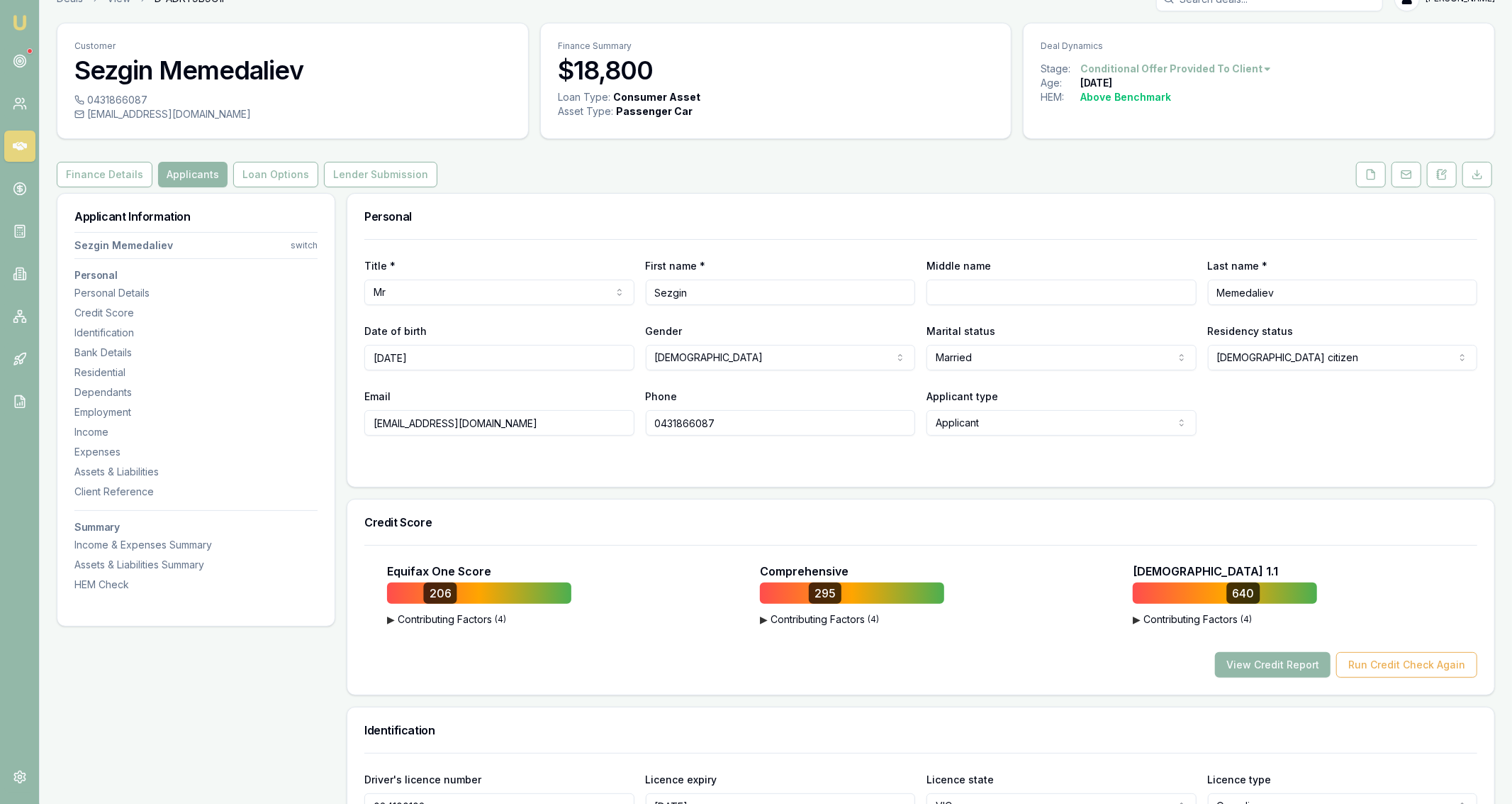
copy icon
click at [133, 90] on div "Customer Sezgin Memedaliev" at bounding box center [292, 58] width 471 height 70
click at [135, 100] on div "0431866087" at bounding box center [293, 100] width 437 height 14
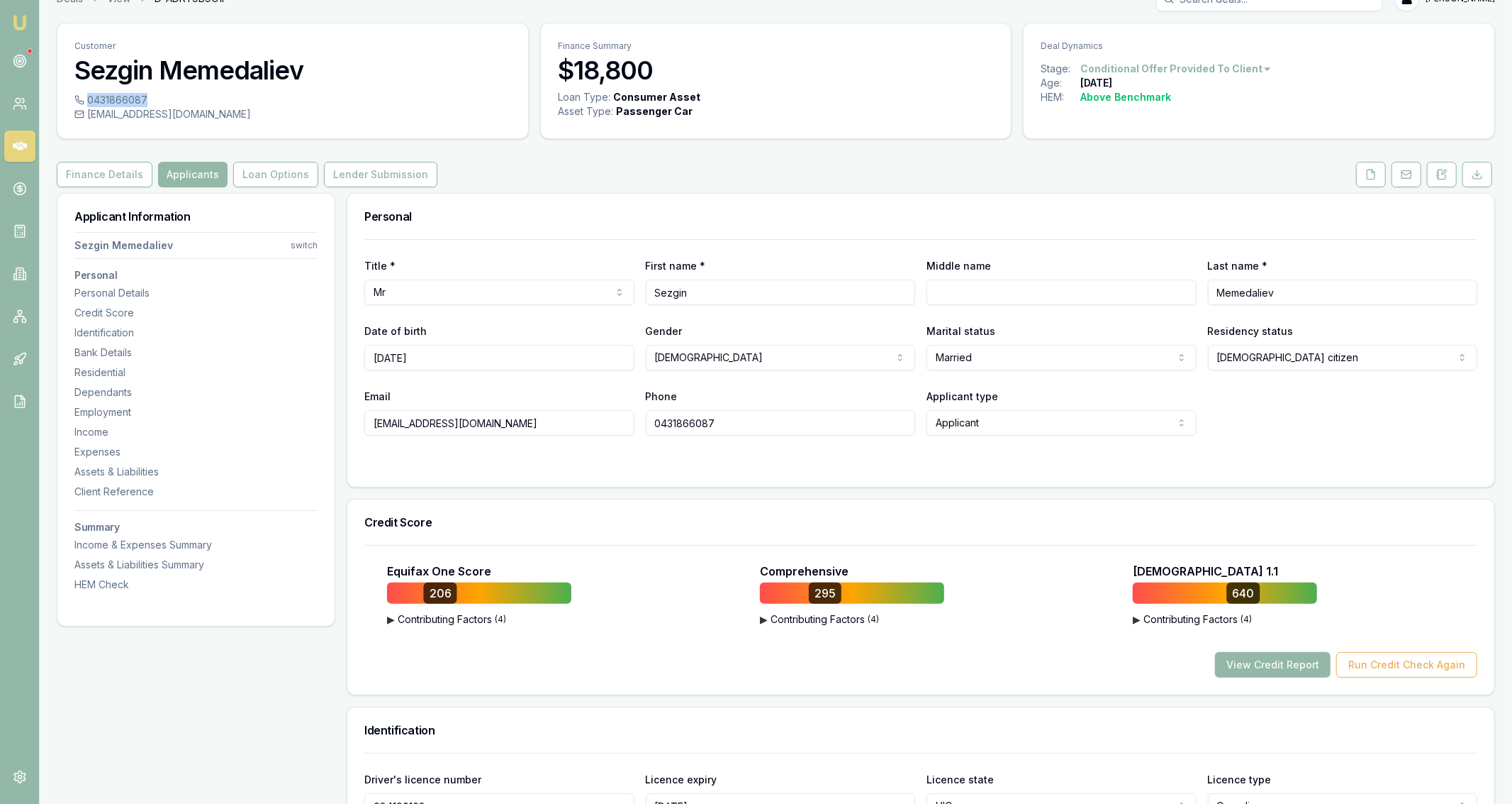
copy div "0431866087"
click at [137, 114] on div "sezginmemedaliev@gmail.com" at bounding box center [293, 114] width 437 height 14
copy icon
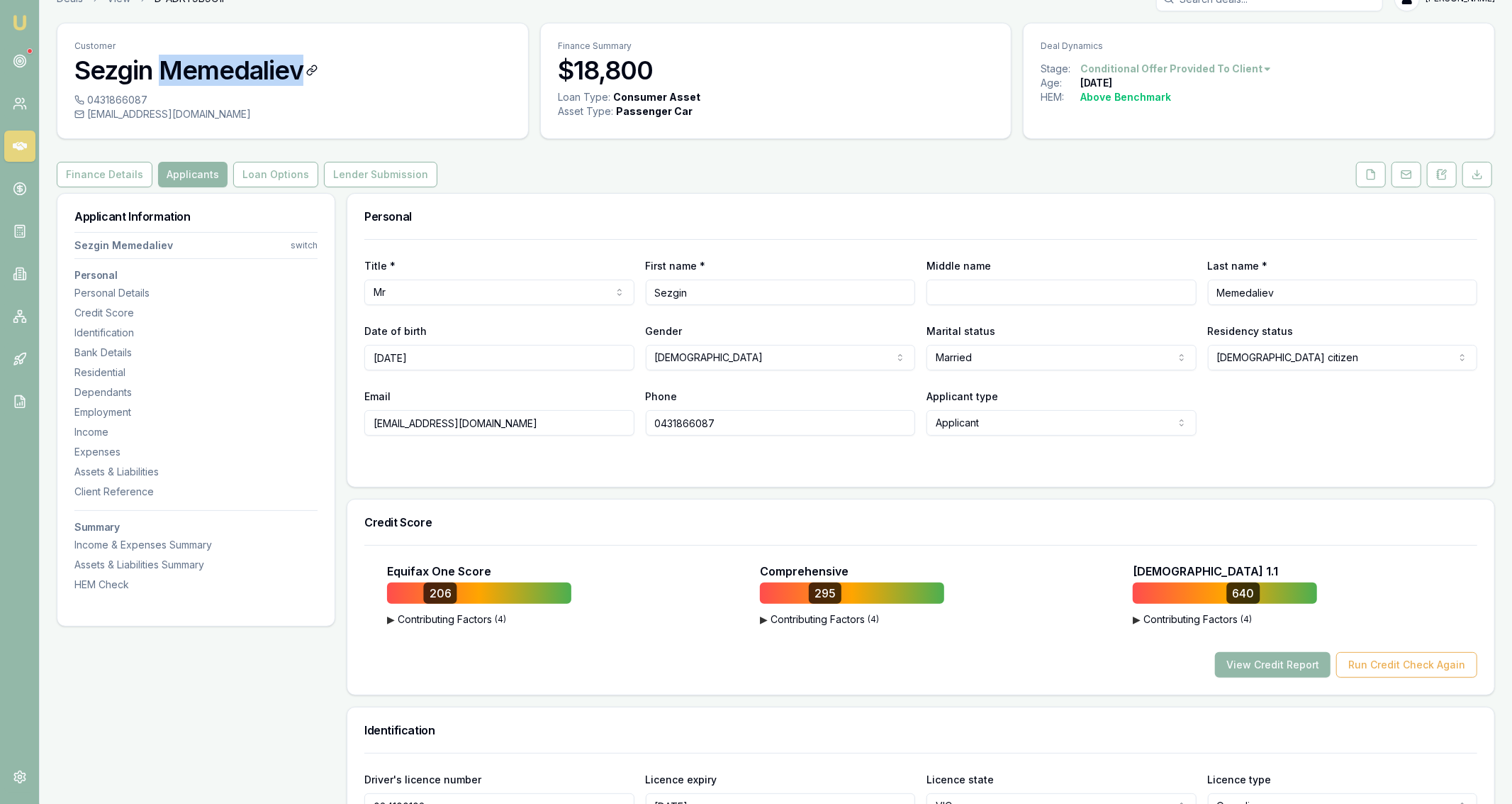
drag, startPoint x: 163, startPoint y: 69, endPoint x: 318, endPoint y: 70, distance: 155.0
click at [318, 70] on h3 "Sezgin Memedaliev" at bounding box center [293, 70] width 437 height 28
copy h3 "Memedaliev"
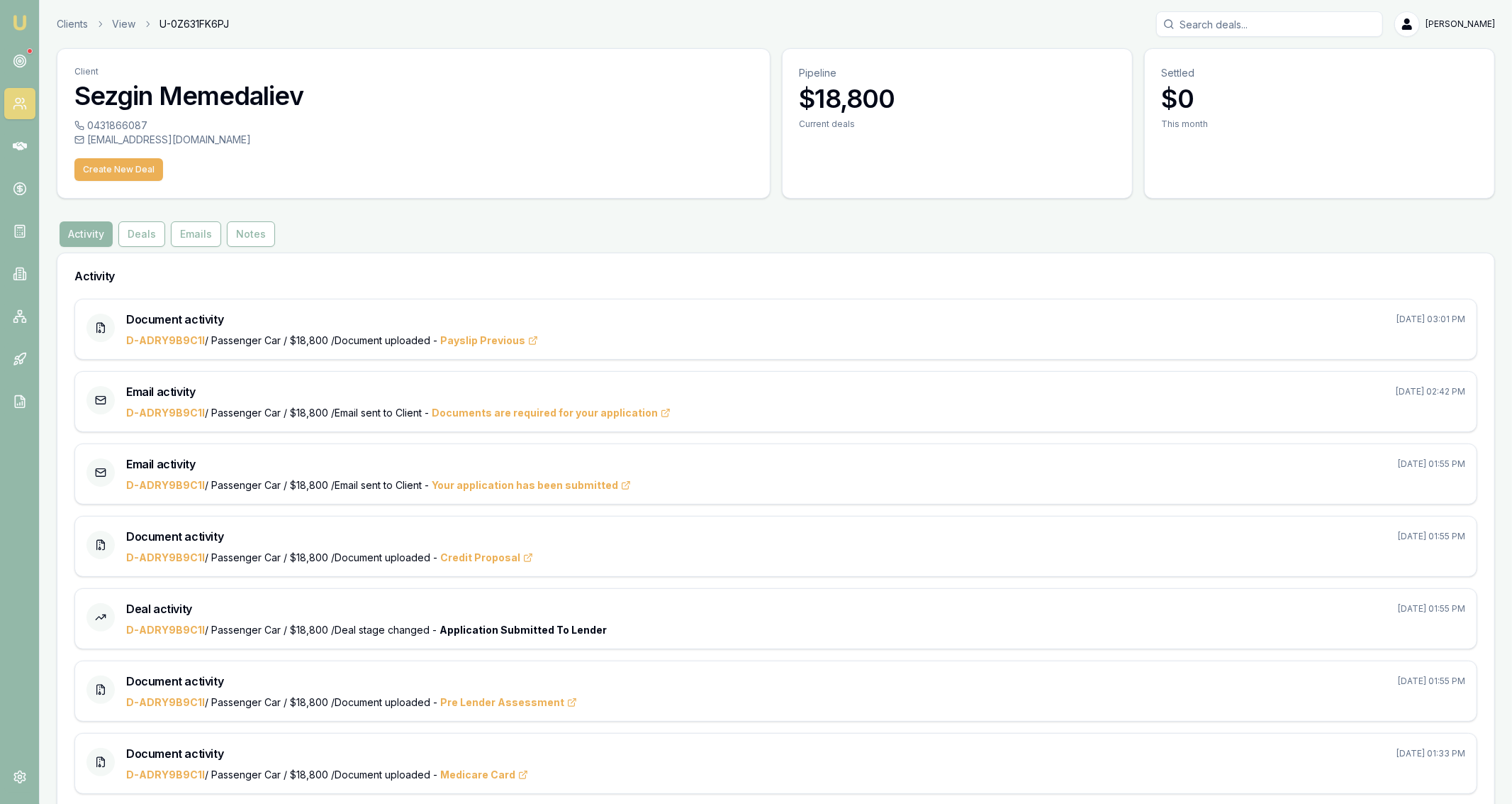
click at [136, 122] on div "0431866087" at bounding box center [413, 125] width 678 height 14
copy div "0431866087"
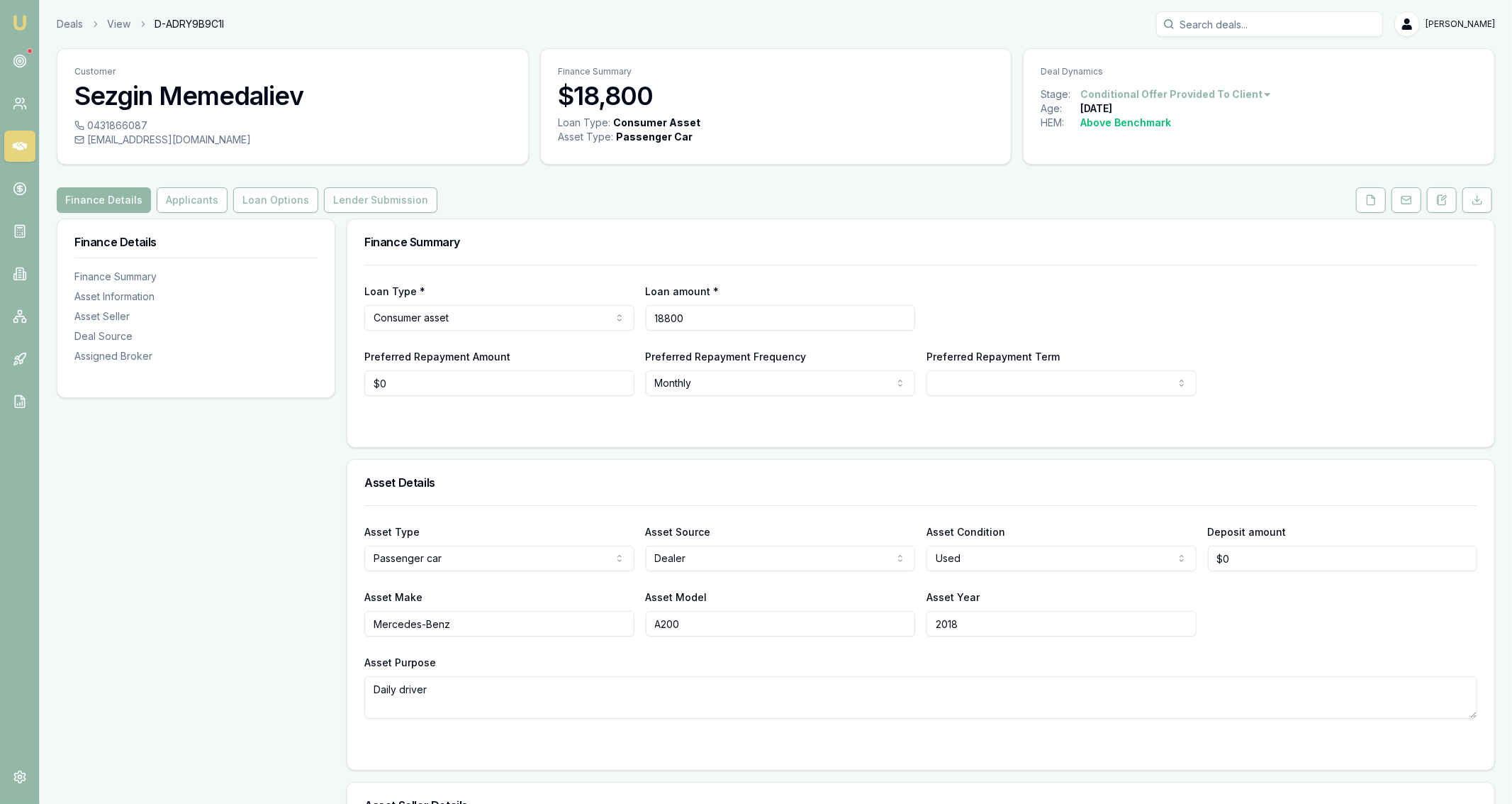
click at [780, 325] on input "18800" at bounding box center [780, 317] width 270 height 26
type input "$23,000"
click at [939, 279] on div "Loan Type * Consumer asset Consumer loan Consumer asset Commercial loan Commerc…" at bounding box center [921, 331] width 1113 height 131
select select "60"
